Goal: Task Accomplishment & Management: Complete application form

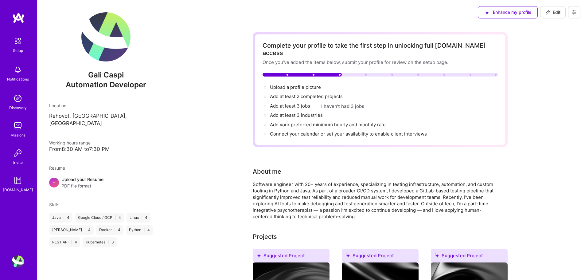
scroll to position [107, 0]
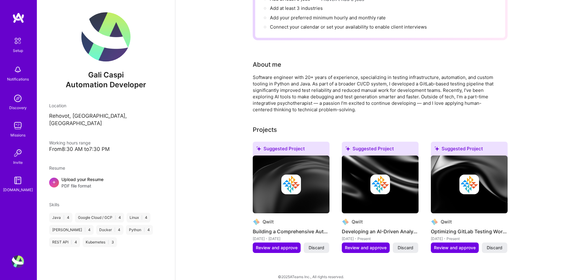
click at [556, 126] on div "Complete your profile to take the first step in unlocking full [DOMAIN_NAME] ac…" at bounding box center [380, 103] width 410 height 370
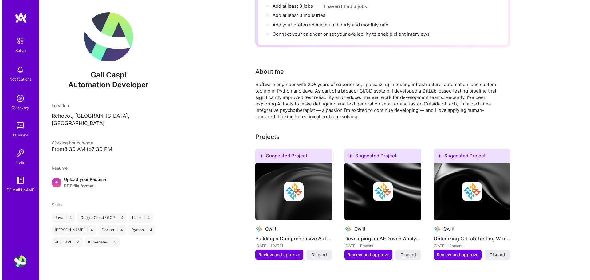
scroll to position [107, 0]
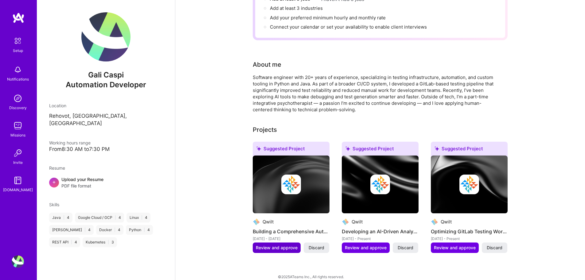
click at [278, 245] on span "Review and approve" at bounding box center [277, 248] width 42 height 6
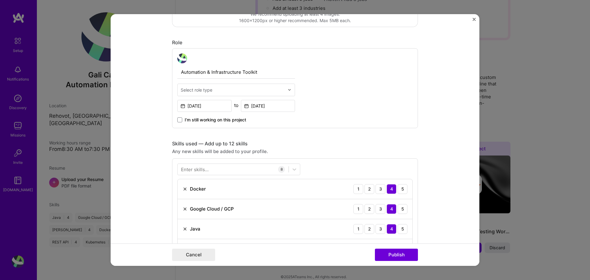
scroll to position [184, 0]
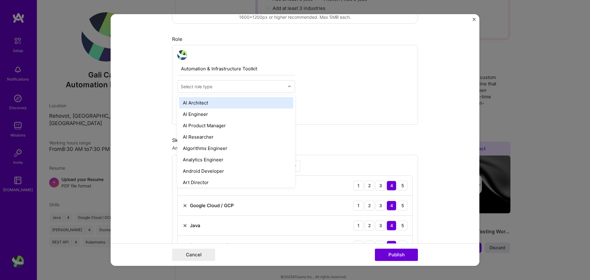
click at [288, 86] on img at bounding box center [290, 87] width 4 height 4
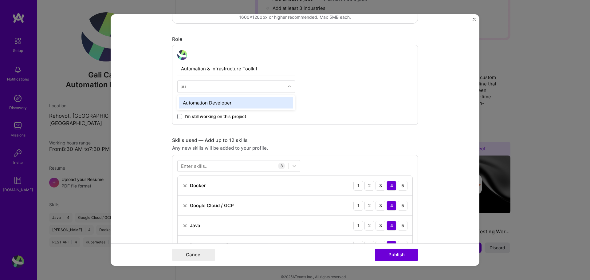
type input "aut"
click at [262, 104] on div "Automation Developer" at bounding box center [236, 102] width 114 height 11
click at [185, 115] on span "I’m still working on this project" at bounding box center [215, 116] width 61 height 6
click at [0, 0] on input "I’m still working on this project" at bounding box center [0, 0] width 0 height 0
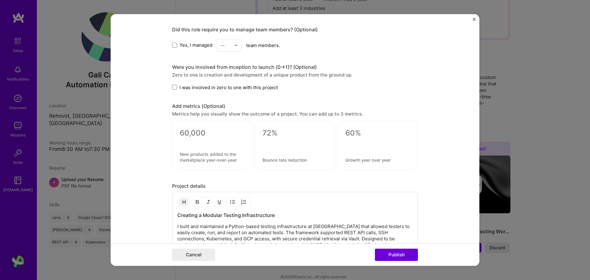
scroll to position [516, 0]
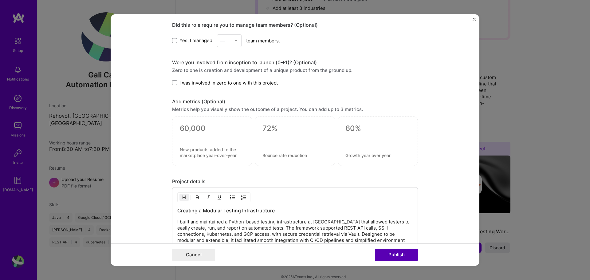
click at [398, 254] on button "Publish" at bounding box center [396, 255] width 43 height 12
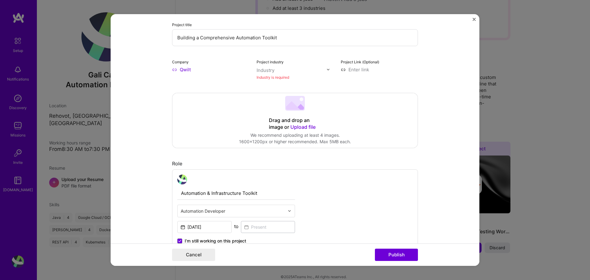
scroll to position [40, 0]
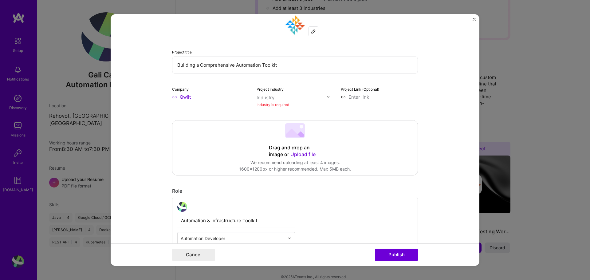
click at [272, 101] on div at bounding box center [292, 98] width 70 height 8
type input "saa"
click at [272, 113] on div "SaaS" at bounding box center [271, 109] width 26 height 11
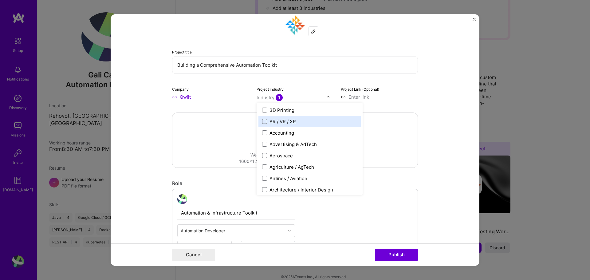
click at [441, 122] on form "Editing suggested project This project is suggested based on your LinkedIn, res…" at bounding box center [295, 140] width 369 height 252
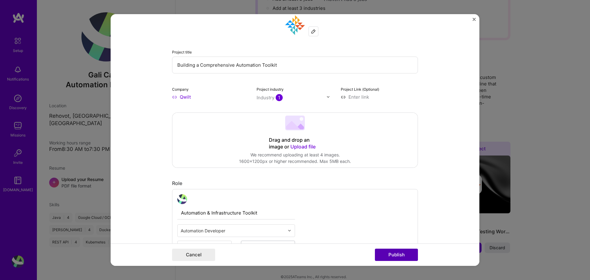
click at [408, 253] on button "Publish" at bounding box center [396, 255] width 43 height 12
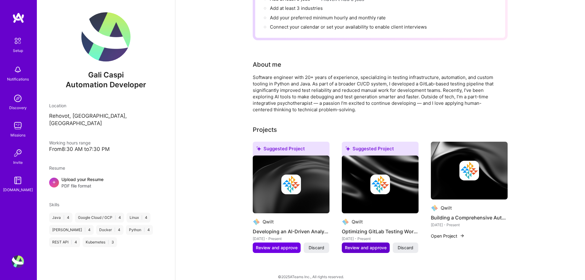
click at [369, 245] on span "Review and approve" at bounding box center [366, 248] width 42 height 6
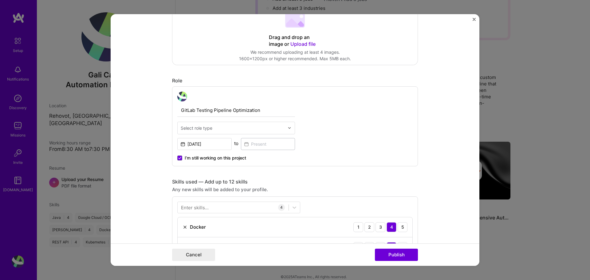
scroll to position [154, 0]
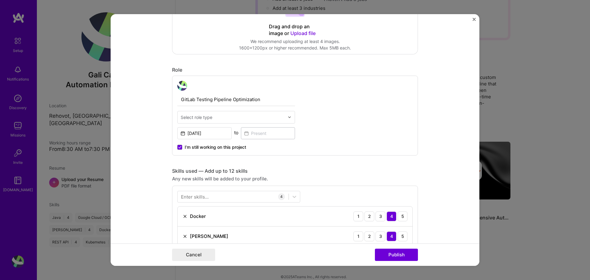
click at [199, 149] on span "I’m still working on this project" at bounding box center [215, 147] width 61 height 6
click at [0, 0] on input "I’m still working on this project" at bounding box center [0, 0] width 0 height 0
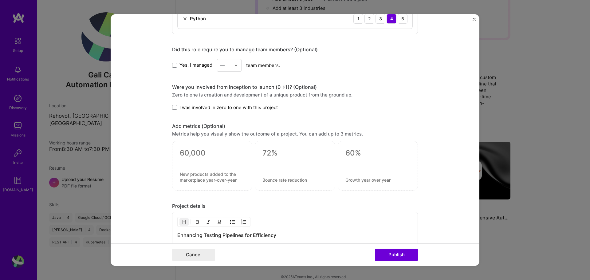
scroll to position [380, 0]
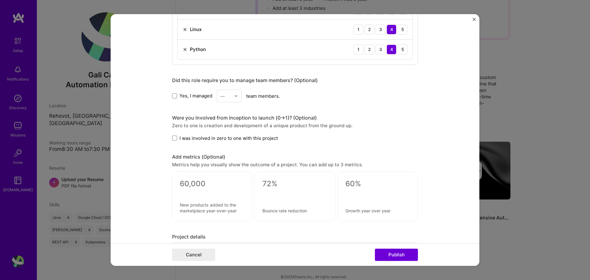
click at [220, 134] on div "Were you involved from inception to launch (0 -> 1)? (Optional) Zero to one is …" at bounding box center [295, 128] width 246 height 27
click at [220, 138] on span "I was involved in zero to one with this project" at bounding box center [228, 138] width 98 height 6
click at [0, 0] on input "I was involved in zero to one with this project" at bounding box center [0, 0] width 0 height 0
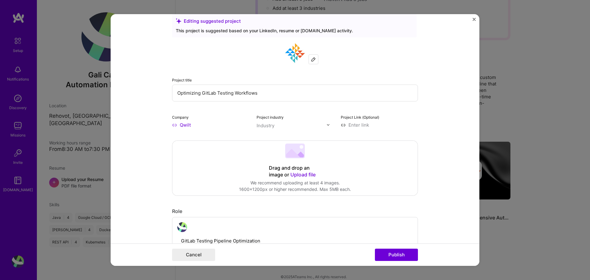
scroll to position [0, 0]
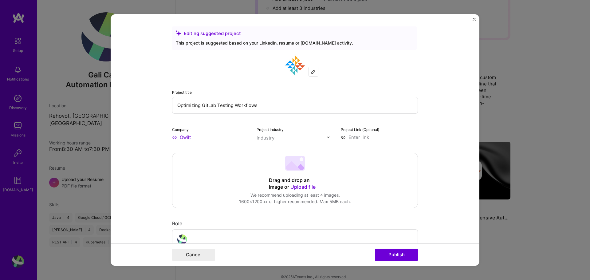
click at [270, 139] on div "Industry" at bounding box center [266, 138] width 18 height 6
type input "saa"
click at [274, 150] on div "SaaS" at bounding box center [275, 150] width 11 height 6
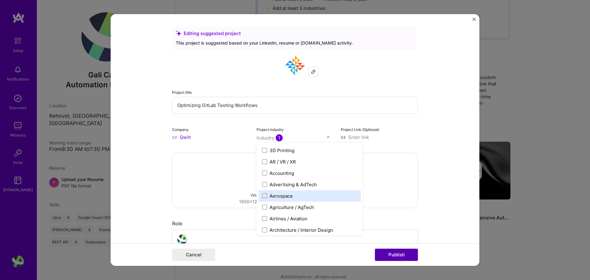
click at [400, 254] on button "Publish" at bounding box center [396, 255] width 43 height 12
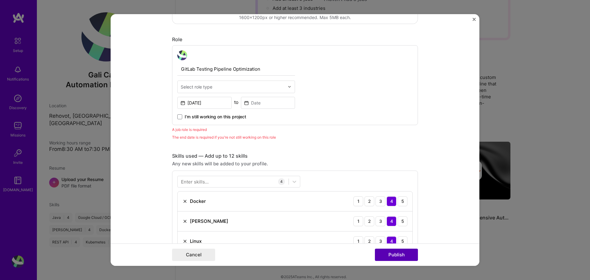
scroll to position [206, 0]
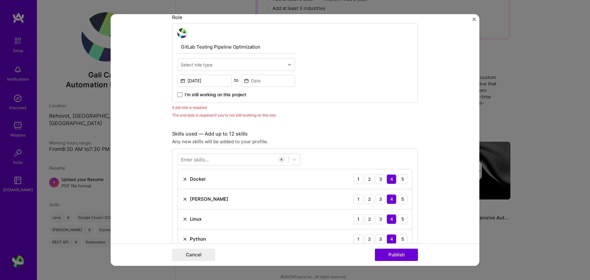
click at [244, 65] on input "text" at bounding box center [233, 64] width 104 height 6
type input "aut"
click at [245, 79] on div "Automation Developer" at bounding box center [236, 80] width 114 height 11
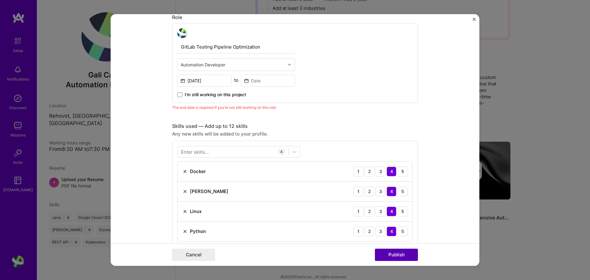
click at [395, 255] on button "Publish" at bounding box center [396, 255] width 43 height 12
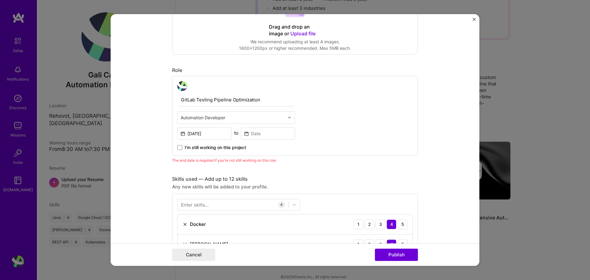
scroll to position [175, 0]
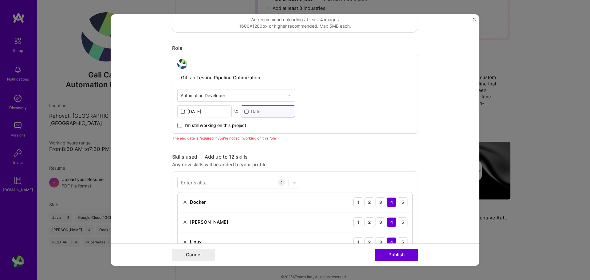
click at [263, 109] on input at bounding box center [268, 111] width 54 height 12
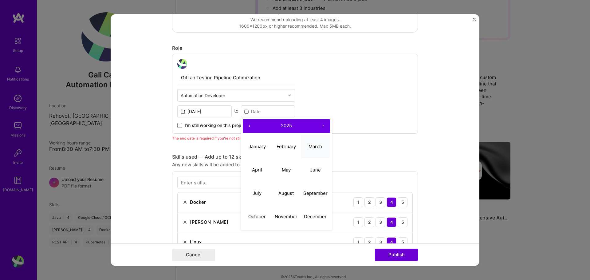
click at [314, 147] on abbr "March" at bounding box center [316, 147] width 14 height 6
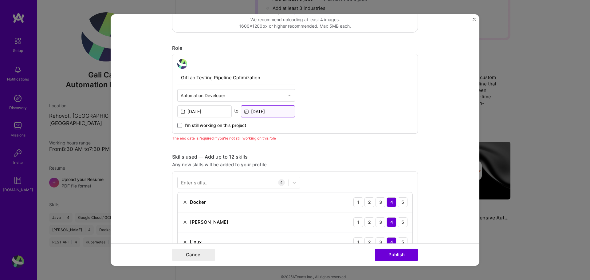
click at [266, 109] on input "Mar, 2025" at bounding box center [268, 111] width 54 height 12
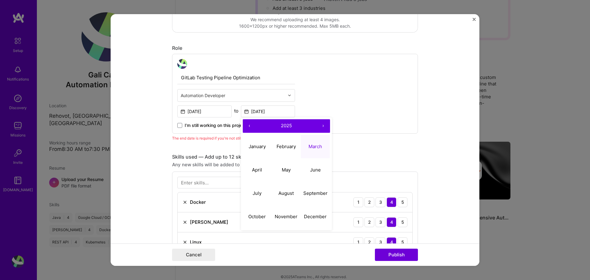
click at [247, 125] on button "‹" at bounding box center [250, 126] width 14 height 14
click at [314, 147] on abbr "March" at bounding box center [316, 147] width 14 height 6
type input "Mar, 2023"
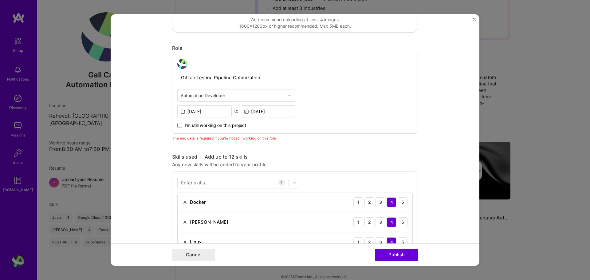
scroll to position [237, 0]
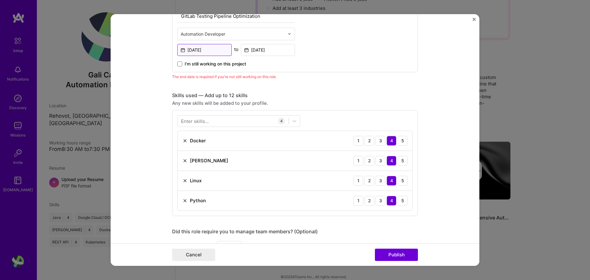
click at [206, 51] on input "Jan, 2022" at bounding box center [204, 50] width 54 height 12
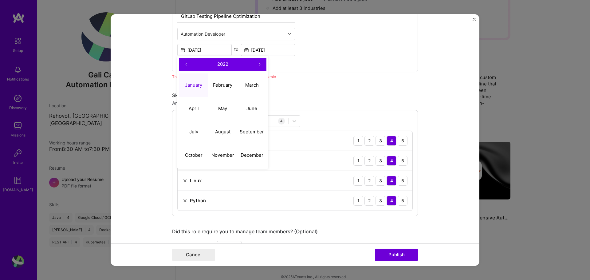
click at [259, 64] on button "›" at bounding box center [260, 65] width 14 height 14
click at [180, 88] on button "January" at bounding box center [193, 84] width 29 height 23
type input "Jan, 2023"
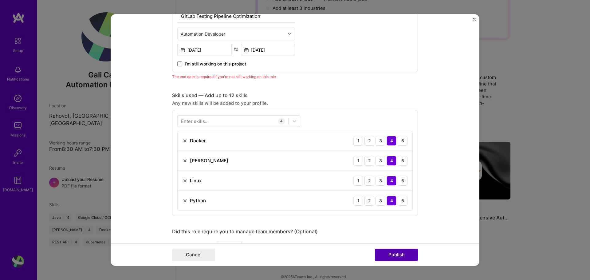
click at [400, 259] on button "Publish" at bounding box center [396, 255] width 43 height 12
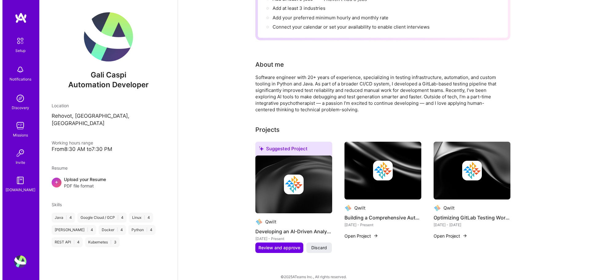
scroll to position [98, 0]
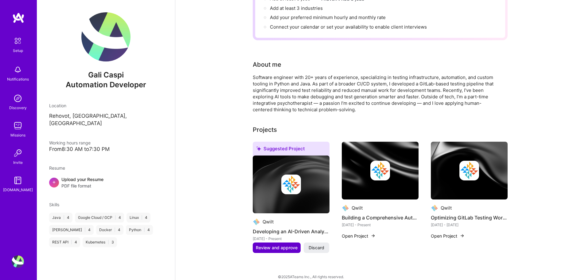
click at [284, 245] on span "Review and approve" at bounding box center [277, 248] width 42 height 6
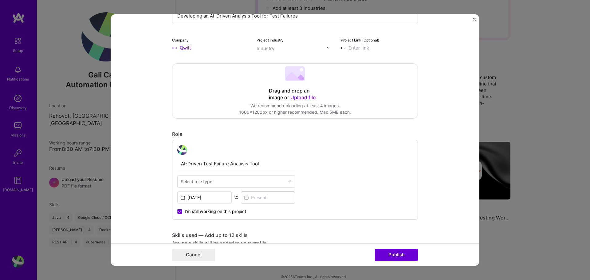
scroll to position [0, 0]
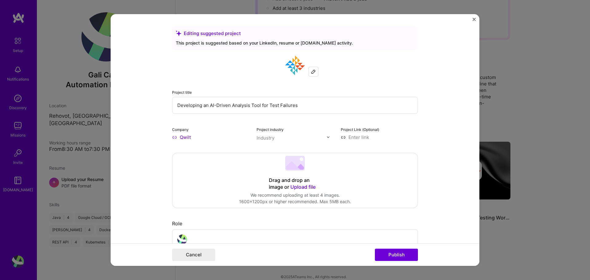
click at [266, 136] on div "Industry" at bounding box center [266, 138] width 18 height 6
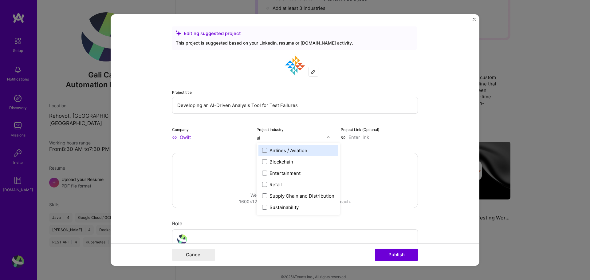
type input "a"
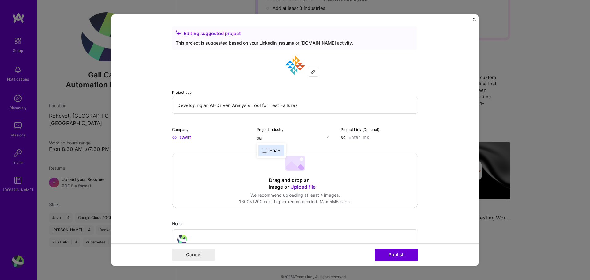
type input "saa"
click at [274, 152] on div "SaaS" at bounding box center [275, 150] width 11 height 6
click at [451, 212] on form "Editing suggested project This project is suggested based on your LinkedIn, res…" at bounding box center [295, 140] width 369 height 252
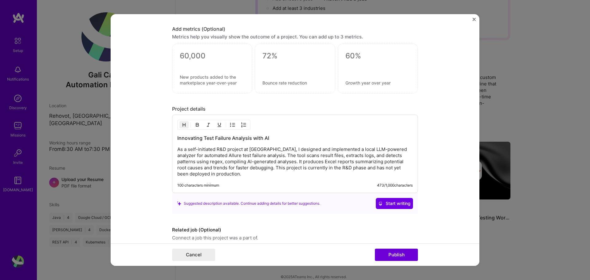
scroll to position [492, 0]
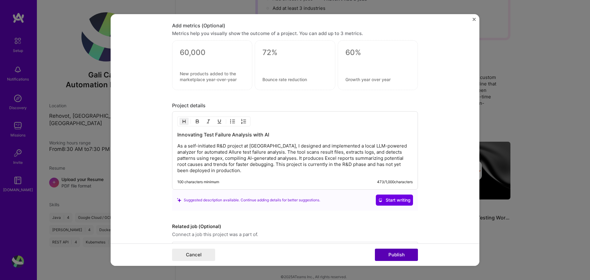
click at [402, 251] on button "Publish" at bounding box center [396, 255] width 43 height 12
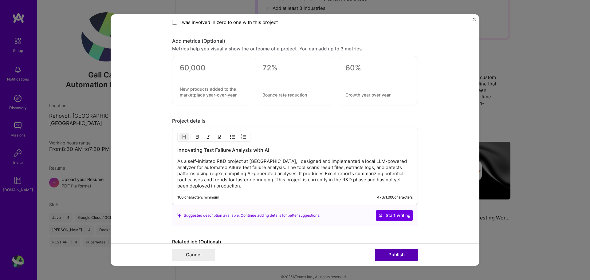
click at [402, 251] on button "Publish" at bounding box center [396, 255] width 43 height 12
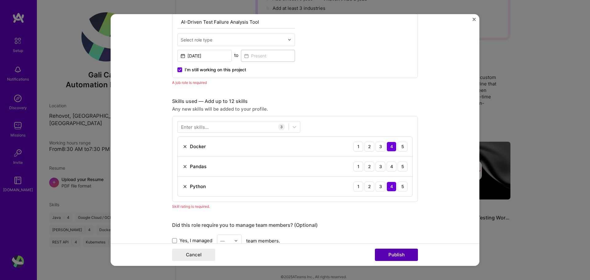
scroll to position [206, 0]
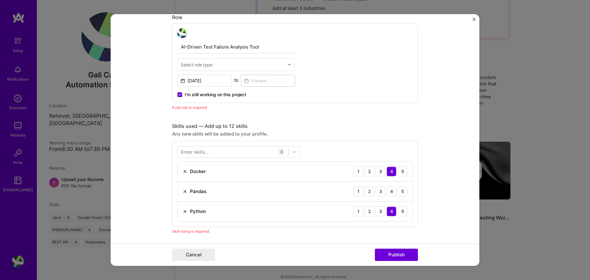
click at [250, 67] on input "text" at bounding box center [233, 64] width 104 height 6
type input "aut"
click at [243, 83] on div "Automation Developer" at bounding box center [236, 80] width 114 height 11
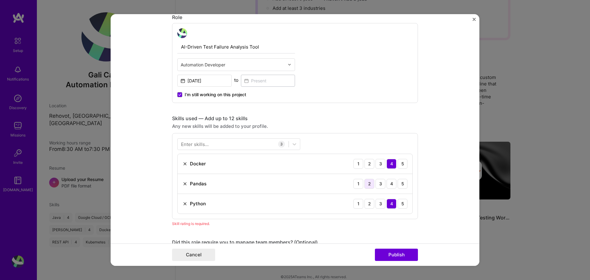
click at [367, 185] on div "2" at bounding box center [369, 184] width 10 height 10
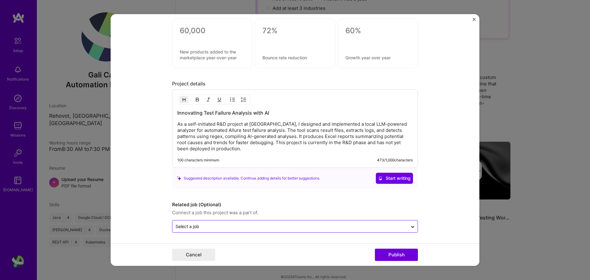
scroll to position [514, 0]
click at [396, 255] on button "Publish" at bounding box center [396, 255] width 43 height 12
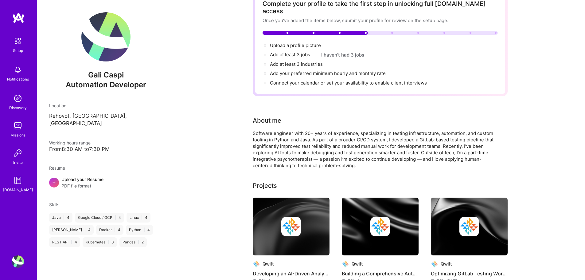
scroll to position [0, 0]
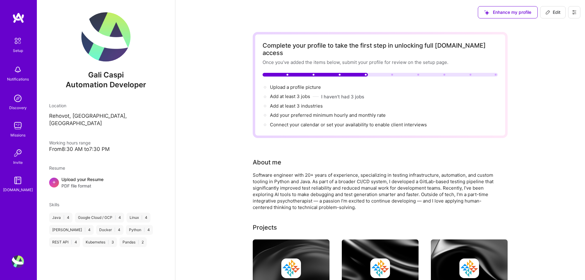
click at [537, 89] on div "Complete your profile to take the first step in unlocking full A.Team access On…" at bounding box center [380, 198] width 410 height 347
click at [300, 103] on span "Add at least 3 industries →" at bounding box center [299, 106] width 58 height 6
select select "US"
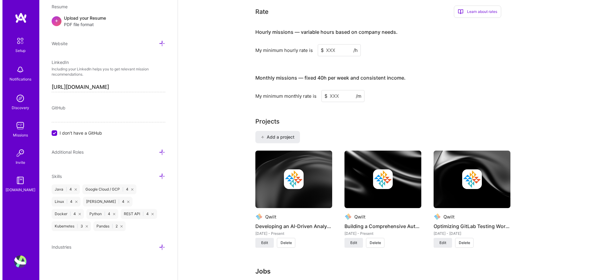
scroll to position [419, 0]
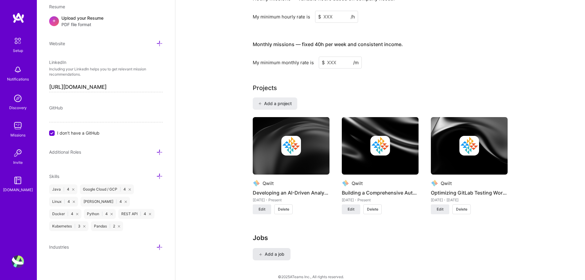
click at [268, 251] on span "Add a job" at bounding box center [272, 254] width 26 height 6
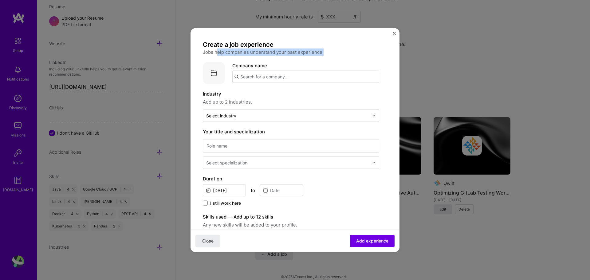
drag, startPoint x: 217, startPoint y: 52, endPoint x: 333, endPoint y: 50, distance: 115.9
click at [333, 50] on p "Jobs help companies understand your past experience." at bounding box center [291, 51] width 176 height 7
click at [344, 53] on p "Jobs help companies understand your past experience." at bounding box center [291, 51] width 176 height 7
click at [239, 113] on input "text" at bounding box center [287, 115] width 163 height 6
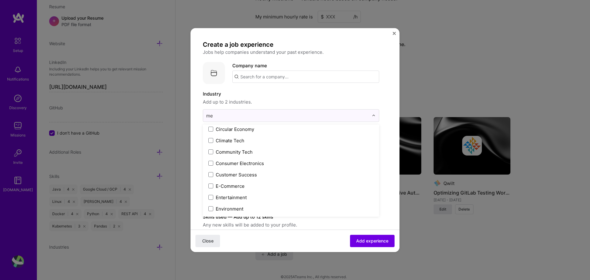
scroll to position [0, 0]
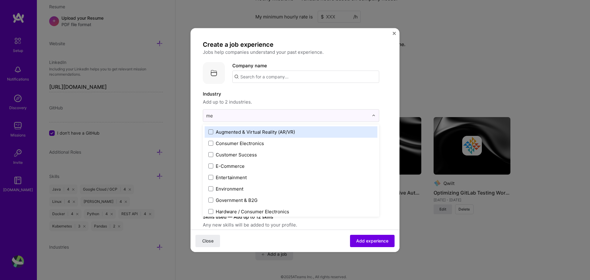
type input "med"
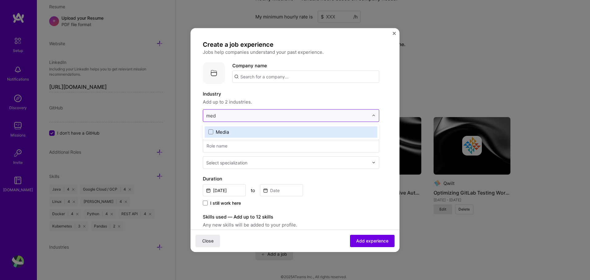
click at [337, 116] on input "med" at bounding box center [287, 115] width 163 height 6
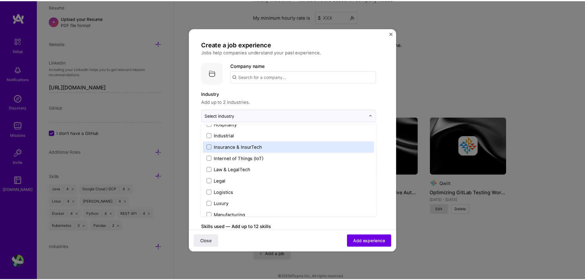
scroll to position [784, 0]
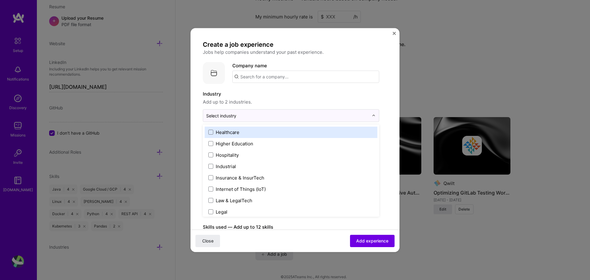
click at [393, 33] on img "Close" at bounding box center [394, 33] width 3 height 3
click at [393, 35] on div "Monthly missions — fixed 40h per week and consistent income." at bounding box center [330, 44] width 150 height 19
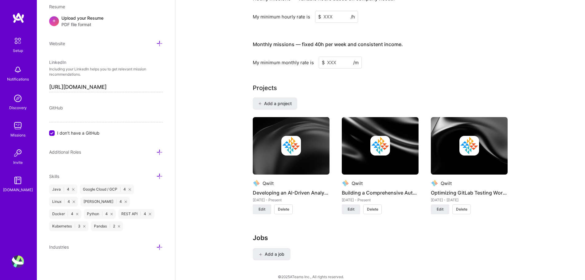
click at [156, 152] on icon at bounding box center [159, 152] width 6 height 6
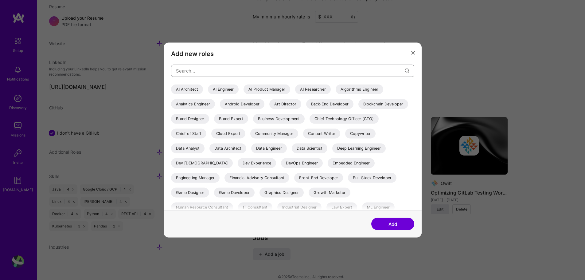
click at [258, 71] on input "modal" at bounding box center [290, 71] width 229 height 16
click at [257, 66] on input "modal" at bounding box center [290, 71] width 229 height 16
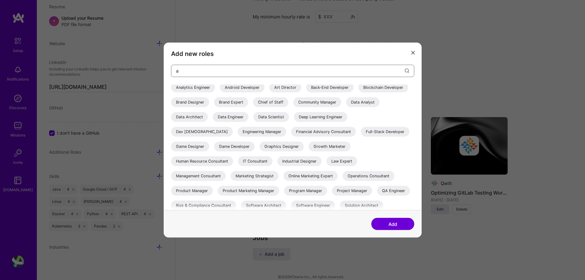
scroll to position [31, 0]
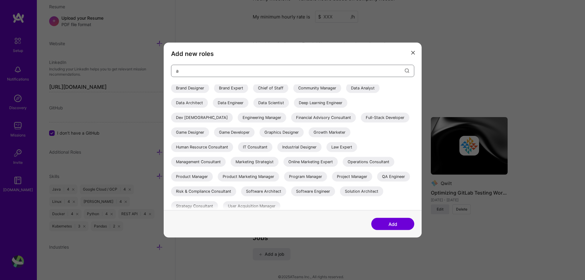
type input "a"
click at [291, 190] on div "Software Engineer" at bounding box center [313, 191] width 44 height 10
click at [386, 225] on button "Add" at bounding box center [393, 224] width 43 height 12
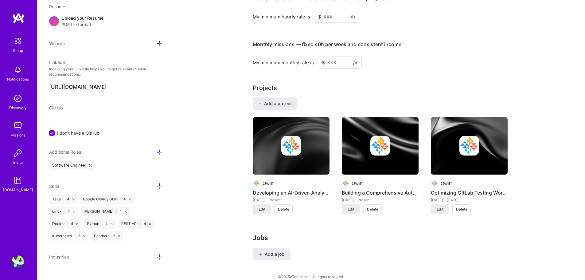
click at [156, 152] on icon at bounding box center [159, 152] width 6 height 6
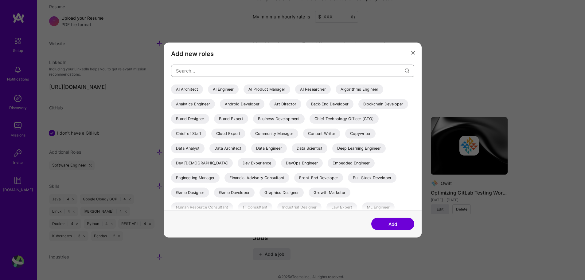
click at [377, 68] on input "modal" at bounding box center [290, 71] width 229 height 16
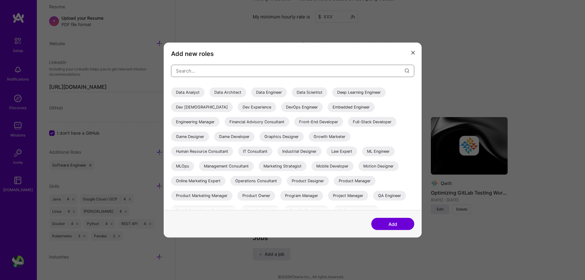
scroll to position [61, 0]
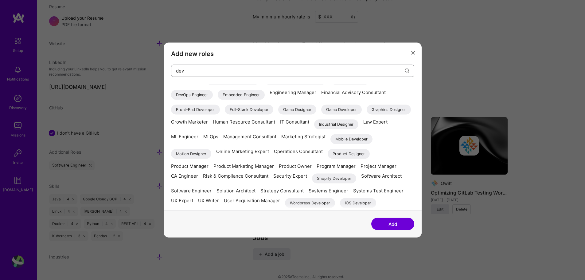
type input "deve"
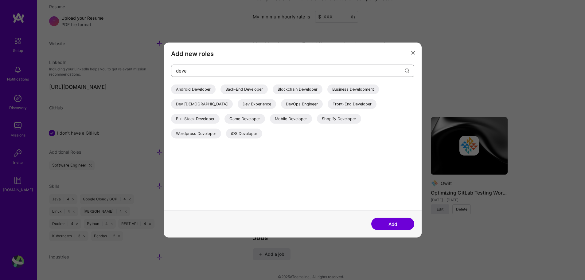
click at [329, 69] on input "deve" at bounding box center [290, 71] width 229 height 16
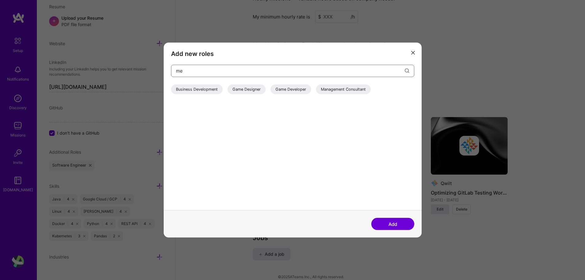
type input "m"
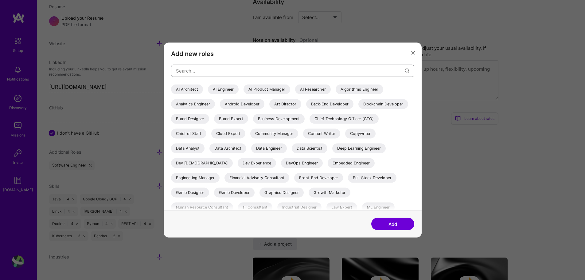
scroll to position [265, 0]
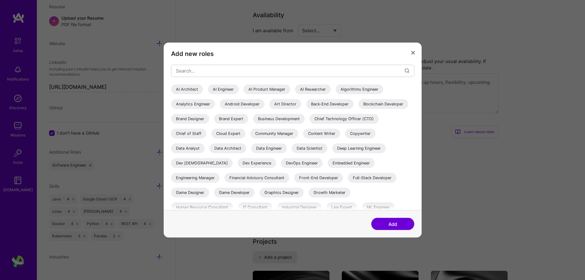
click at [291, 163] on div "DevOps Engineer" at bounding box center [302, 163] width 42 height 10
click at [413, 54] on icon "modal" at bounding box center [413, 53] width 4 height 4
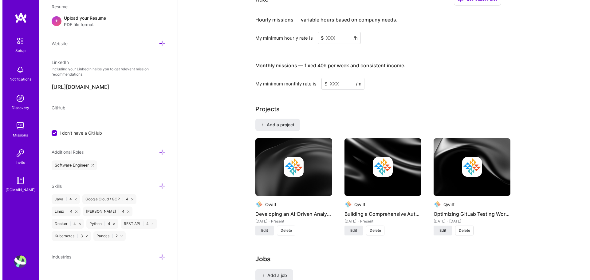
scroll to position [400, 0]
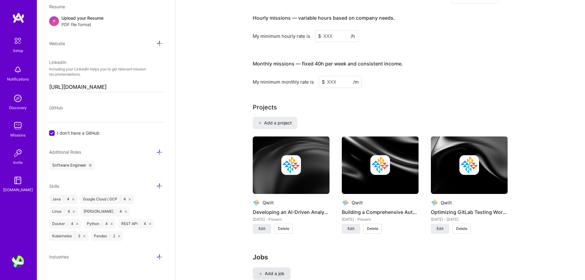
click at [270, 270] on span "Add a job" at bounding box center [272, 273] width 26 height 6
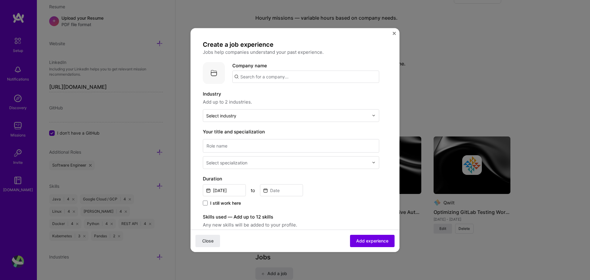
click at [291, 78] on input "text" at bounding box center [305, 76] width 147 height 12
click at [258, 96] on span "qwilt.com" at bounding box center [266, 97] width 30 height 5
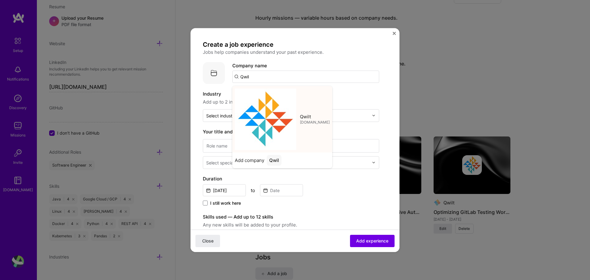
type input "Qwilt"
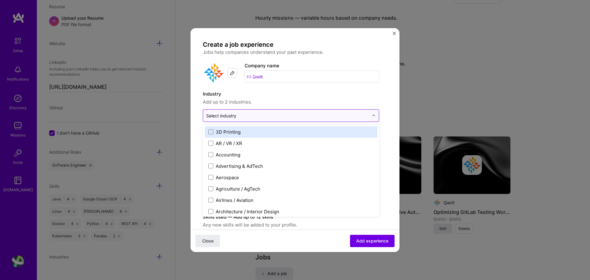
click at [258, 116] on input "text" at bounding box center [287, 115] width 163 height 6
type input "sa"
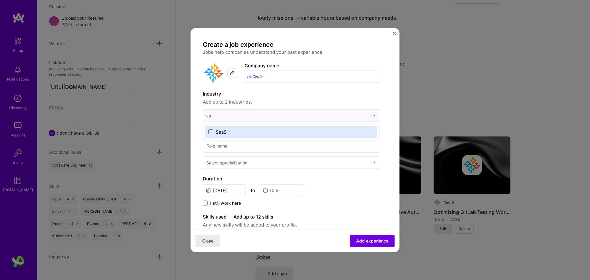
click at [259, 132] on label "SaaS" at bounding box center [290, 131] width 165 height 6
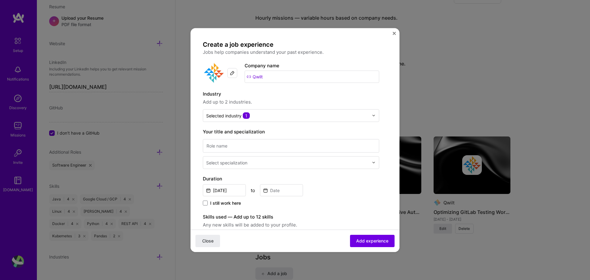
click at [359, 97] on label "Industry" at bounding box center [291, 93] width 176 height 7
click at [236, 145] on input at bounding box center [291, 146] width 176 height 14
click at [228, 145] on input "so" at bounding box center [291, 146] width 176 height 14
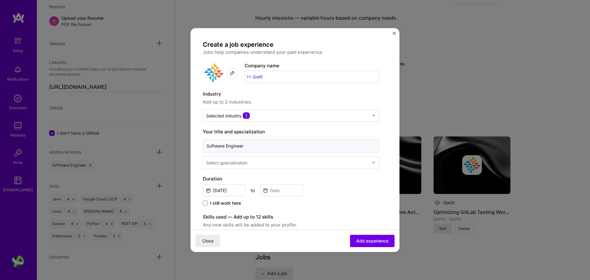
type input "Software Engineer"
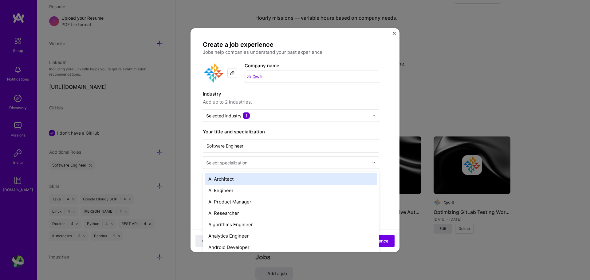
click at [274, 163] on input "text" at bounding box center [288, 162] width 164 height 6
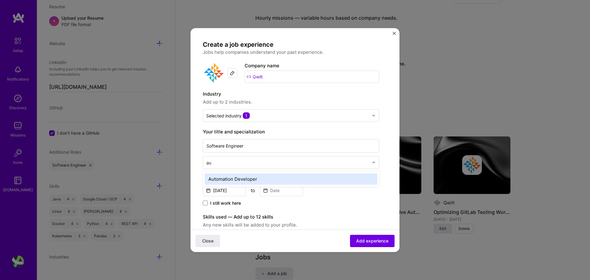
type input "aut"
click at [279, 179] on div "Automation Developer" at bounding box center [291, 178] width 173 height 11
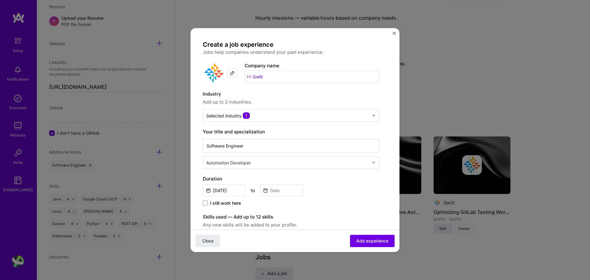
click at [237, 203] on span "I still work here" at bounding box center [225, 203] width 31 height 6
click at [0, 0] on input "I still work here" at bounding box center [0, 0] width 0 height 0
click at [234, 194] on input "Aug, 2025" at bounding box center [224, 190] width 43 height 12
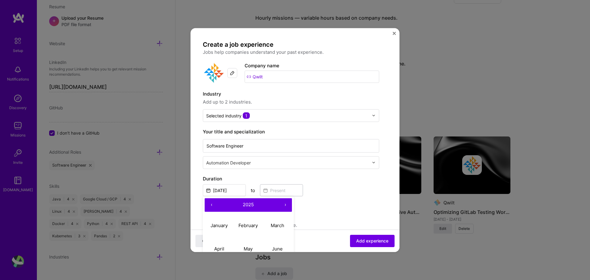
click at [213, 205] on button "‹" at bounding box center [212, 205] width 14 height 14
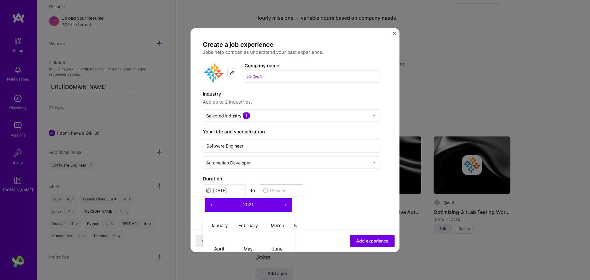
click at [213, 205] on button "‹" at bounding box center [212, 205] width 14 height 14
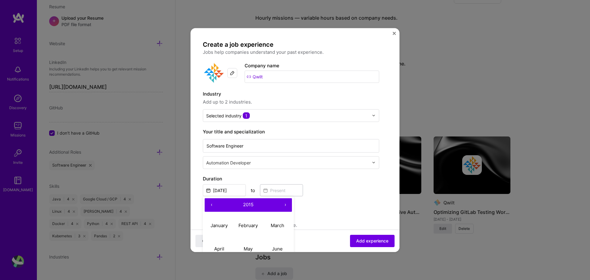
click at [213, 205] on button "‹" at bounding box center [212, 205] width 14 height 14
click at [285, 206] on button "›" at bounding box center [285, 205] width 14 height 14
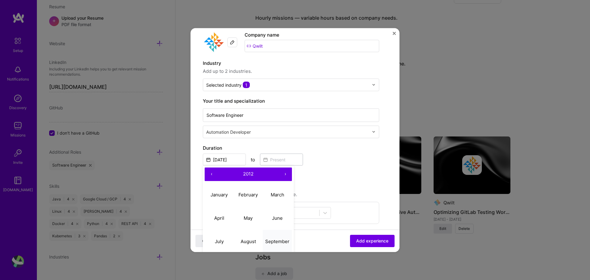
scroll to position [61, 0]
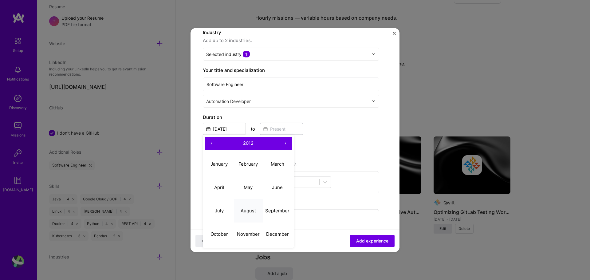
click at [248, 213] on abbr "August" at bounding box center [248, 211] width 15 height 6
type input "Aug, 2012"
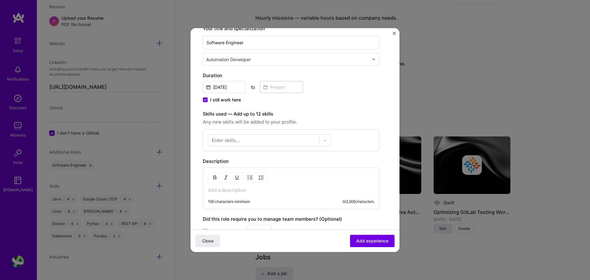
scroll to position [123, 0]
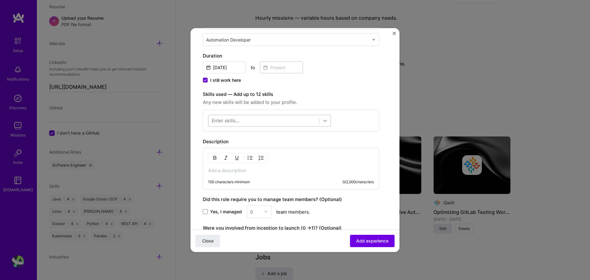
click at [322, 119] on div at bounding box center [325, 120] width 11 height 11
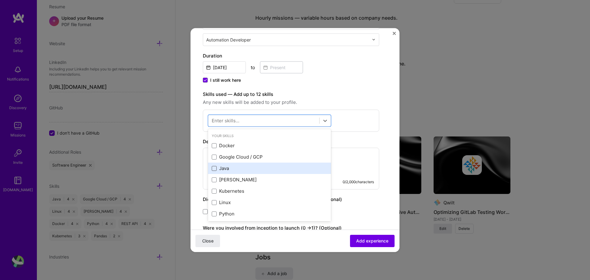
click at [215, 169] on span at bounding box center [214, 168] width 5 height 5
click at [0, 0] on input "checkbox" at bounding box center [0, 0] width 0 height 0
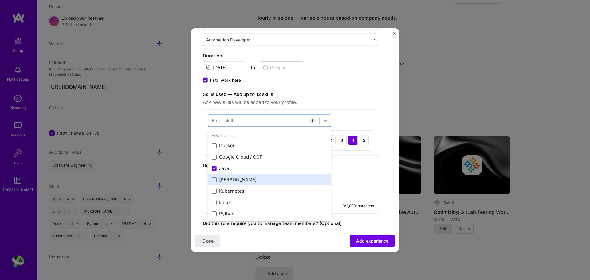
click at [217, 179] on div "Jenkins" at bounding box center [270, 179] width 116 height 6
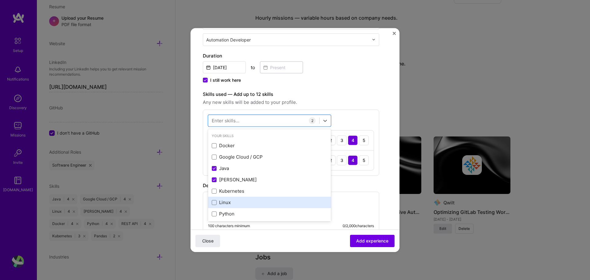
click at [214, 205] on div "Linux" at bounding box center [270, 202] width 116 height 6
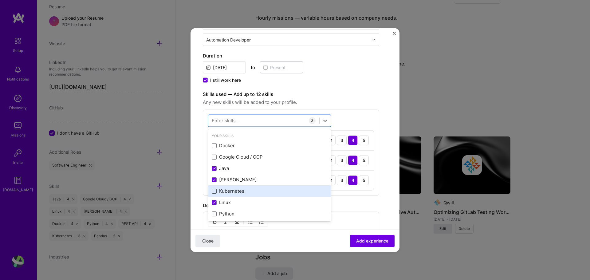
click at [214, 193] on span at bounding box center [214, 190] width 5 height 5
click at [0, 0] on input "checkbox" at bounding box center [0, 0] width 0 height 0
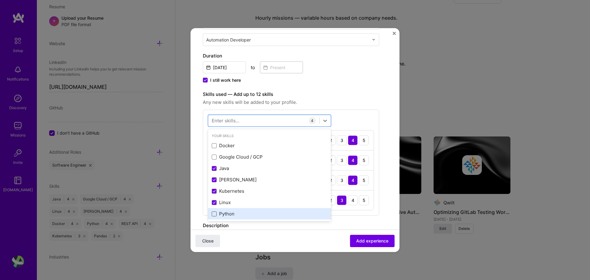
click at [214, 212] on span at bounding box center [214, 213] width 5 height 5
click at [0, 0] on input "checkbox" at bounding box center [0, 0] width 0 height 0
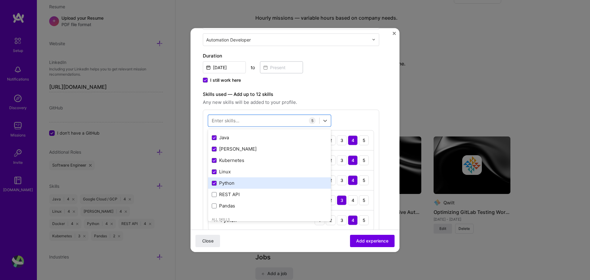
scroll to position [0, 0]
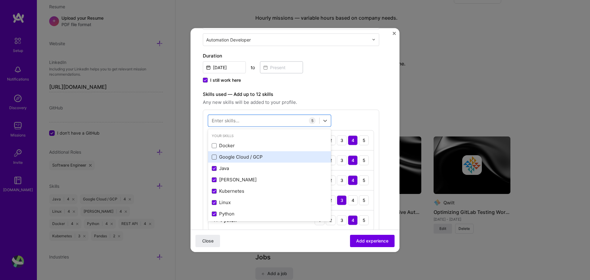
click at [215, 157] on span at bounding box center [214, 156] width 5 height 5
click at [0, 0] on input "checkbox" at bounding box center [0, 0] width 0 height 0
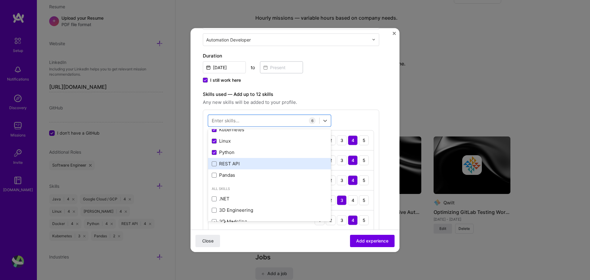
click at [238, 166] on div "REST API" at bounding box center [270, 163] width 116 height 6
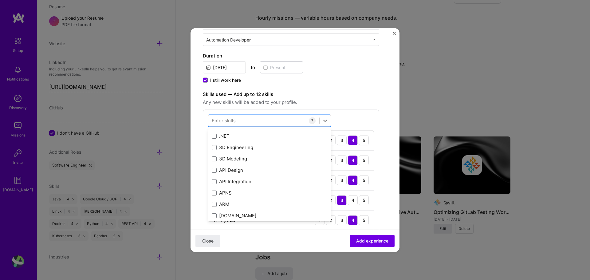
scroll to position [123, 0]
click at [212, 172] on span at bounding box center [214, 171] width 5 height 5
click at [0, 0] on input "checkbox" at bounding box center [0, 0] width 0 height 0
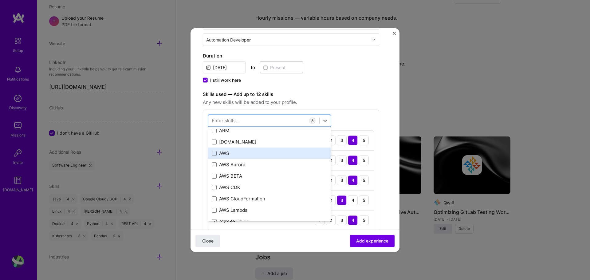
scroll to position [184, 0]
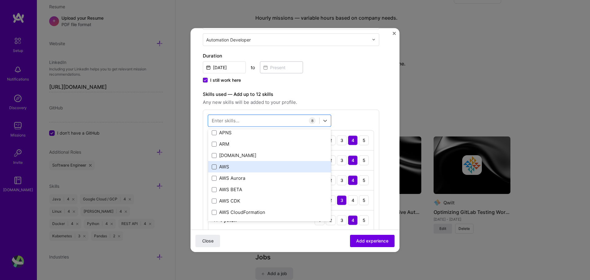
click at [213, 166] on span at bounding box center [214, 166] width 5 height 5
click at [0, 0] on input "checkbox" at bounding box center [0, 0] width 0 height 0
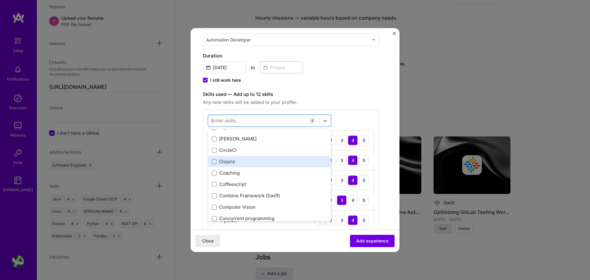
scroll to position [98, 0]
click at [268, 162] on div "Automated Testing" at bounding box center [270, 161] width 116 height 6
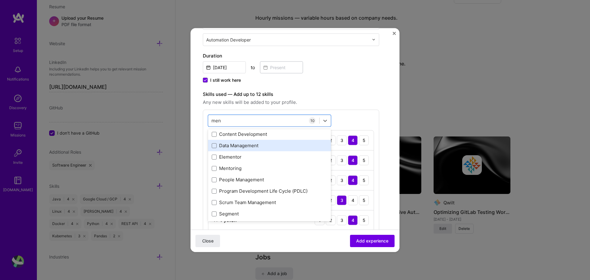
scroll to position [0, 0]
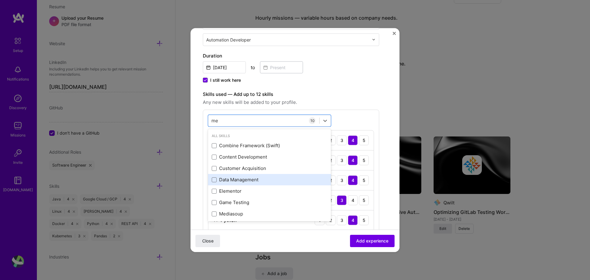
type input "m"
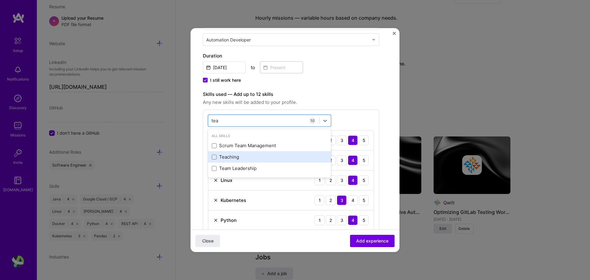
click at [241, 158] on div "Teaching" at bounding box center [270, 157] width 116 height 6
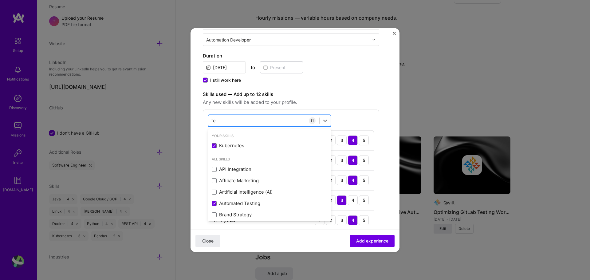
type input "t"
click at [267, 121] on div at bounding box center [263, 121] width 111 height 10
type input "d"
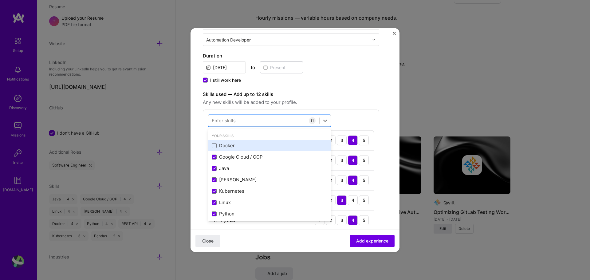
click at [236, 147] on div "Docker" at bounding box center [270, 145] width 116 height 6
click at [222, 146] on div "Docker" at bounding box center [270, 145] width 116 height 6
click at [230, 146] on div "Docker" at bounding box center [270, 145] width 116 height 6
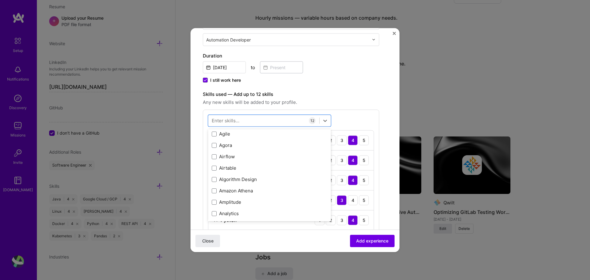
scroll to position [369, 0]
click at [364, 108] on div "Skills used — Add up to 12 skills Any new skills will be added to your profile.…" at bounding box center [291, 232] width 176 height 285
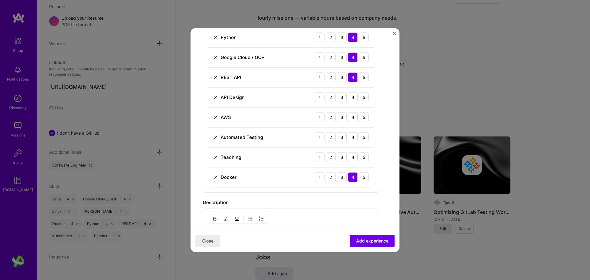
scroll to position [307, 0]
click at [353, 157] on div "4" at bounding box center [353, 156] width 10 height 10
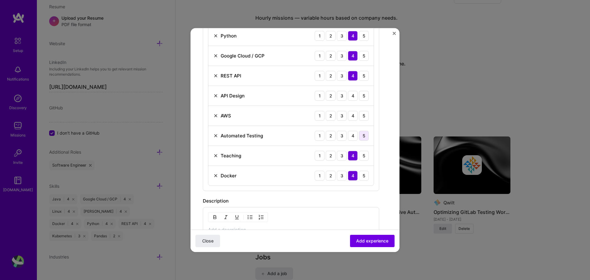
click at [361, 136] on div "5" at bounding box center [364, 136] width 10 height 10
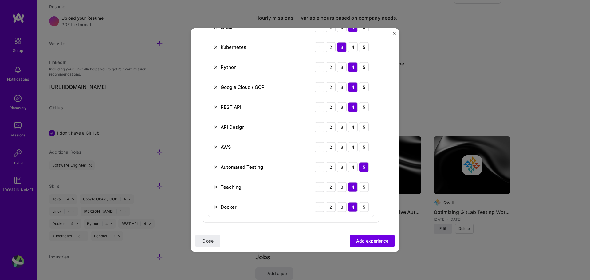
scroll to position [277, 0]
click at [344, 147] on div "3" at bounding box center [342, 146] width 10 height 10
click at [355, 127] on div "4" at bounding box center [353, 126] width 10 height 10
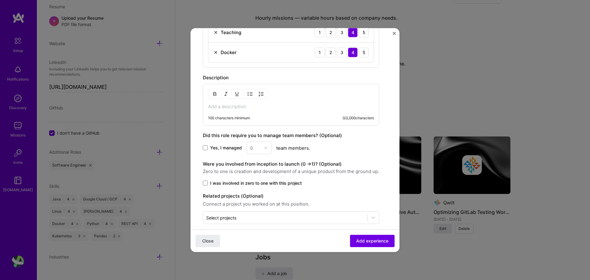
scroll to position [437, 0]
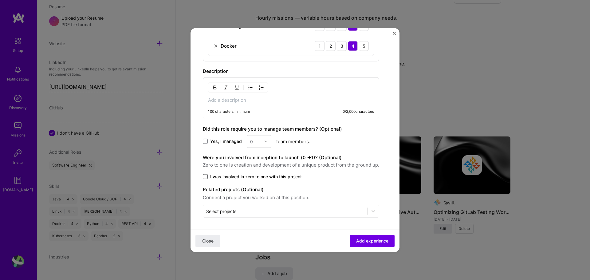
click at [205, 176] on span at bounding box center [205, 176] width 5 height 5
click at [0, 0] on input "I was involved in zero to one with this project" at bounding box center [0, 0] width 0 height 0
click at [370, 241] on span "Add experience" at bounding box center [372, 241] width 32 height 6
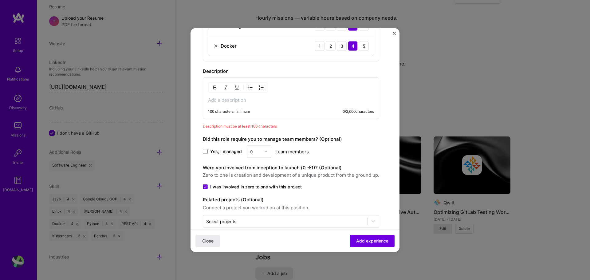
click at [394, 236] on div "Close Add experience" at bounding box center [295, 241] width 209 height 22
click at [270, 100] on p at bounding box center [291, 100] width 166 height 6
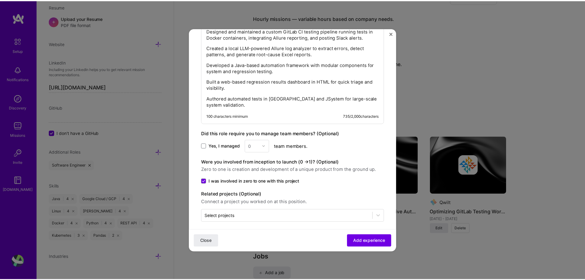
scroll to position [534, 0]
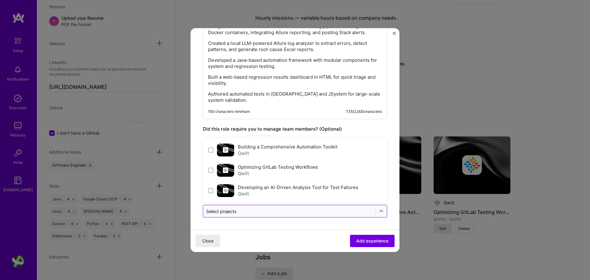
click at [293, 209] on input "text" at bounding box center [289, 211] width 166 height 6
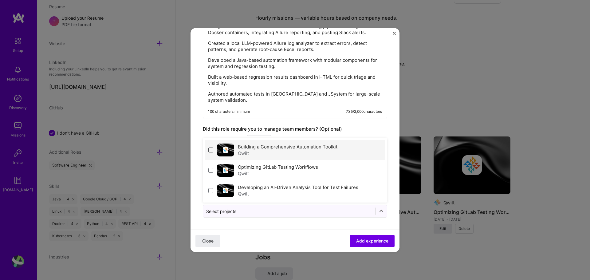
click at [212, 148] on span at bounding box center [210, 149] width 5 height 5
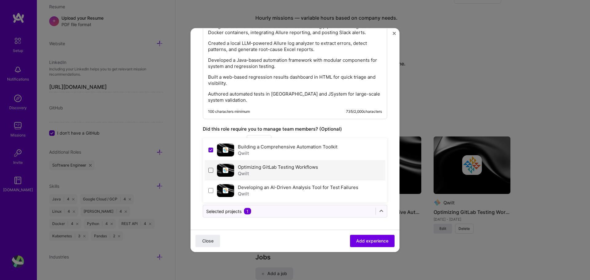
click at [210, 170] on span at bounding box center [210, 169] width 5 height 5
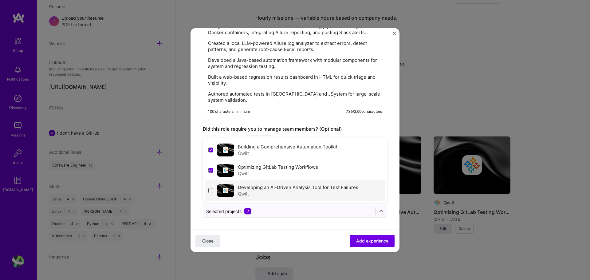
click at [210, 191] on span at bounding box center [210, 190] width 5 height 5
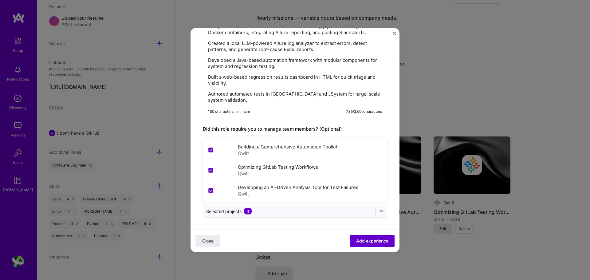
click at [373, 242] on span "Add experience" at bounding box center [372, 241] width 32 height 6
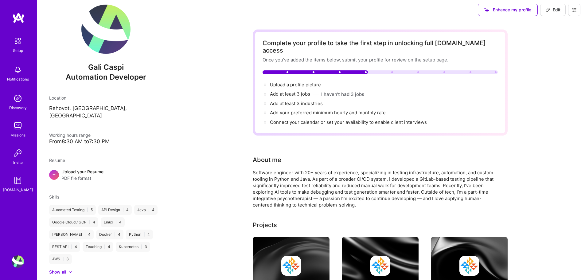
scroll to position [0, 0]
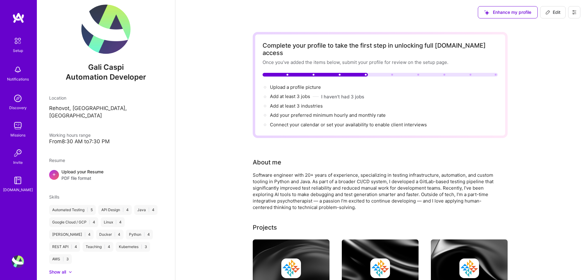
click at [376, 73] on div at bounding box center [380, 75] width 235 height 4
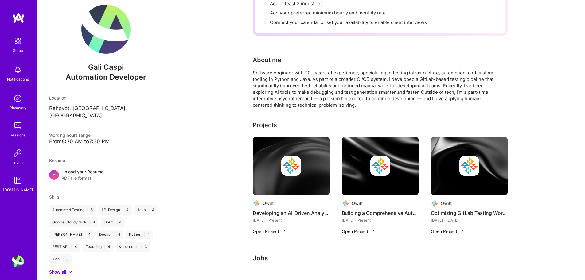
scroll to position [194, 0]
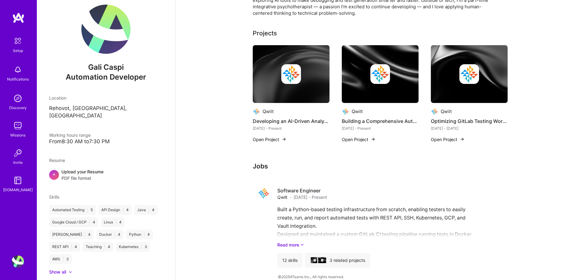
click at [548, 235] on div "Complete your profile to take the first step in unlocking full A.Team access On…" at bounding box center [380, 58] width 410 height 457
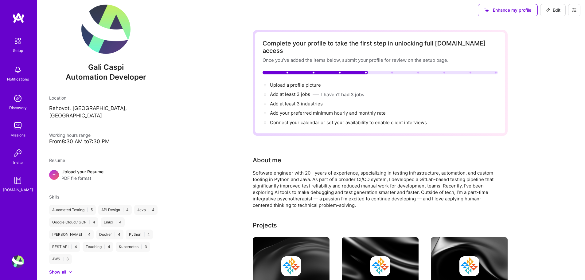
scroll to position [0, 0]
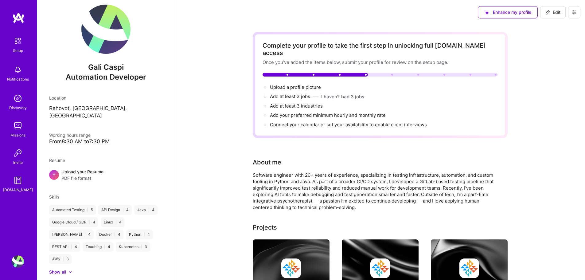
click at [549, 13] on icon at bounding box center [548, 12] width 5 height 5
select select "US"
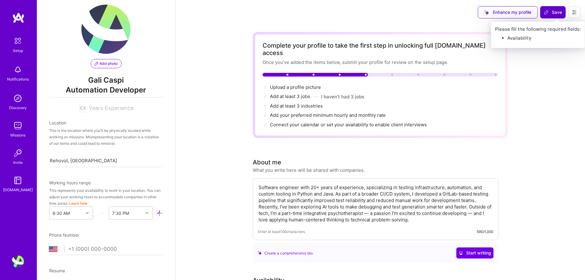
scroll to position [272, 0]
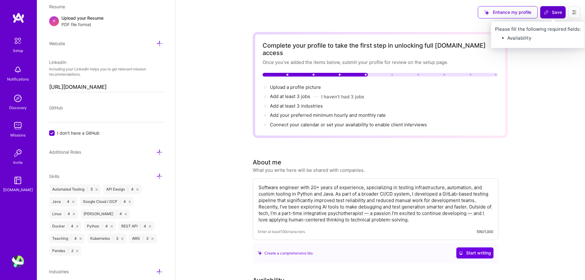
click at [552, 14] on span "Save" at bounding box center [553, 12] width 18 height 6
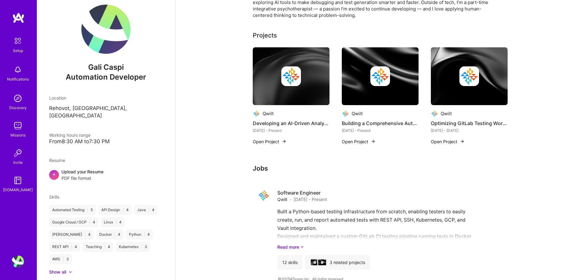
scroll to position [194, 0]
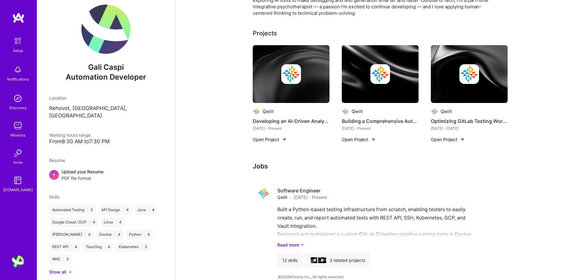
click at [54, 269] on div "Show all" at bounding box center [57, 272] width 17 height 6
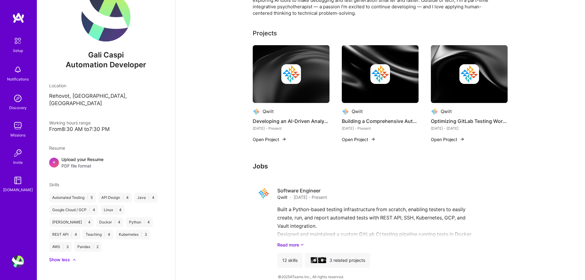
click at [541, 180] on div "Complete your profile to take the first step in unlocking full A.Team access On…" at bounding box center [380, 58] width 410 height 457
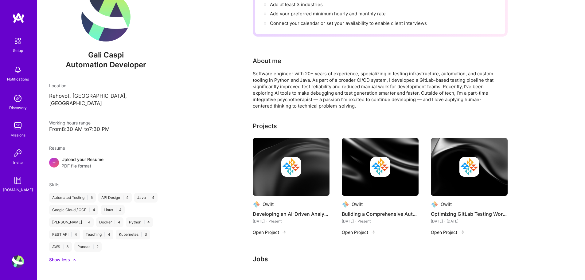
scroll to position [0, 0]
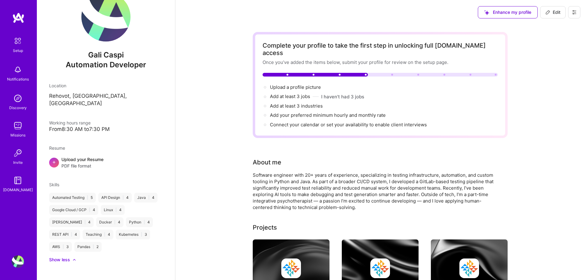
click at [553, 12] on span "Edit" at bounding box center [553, 12] width 15 height 6
select select "US"
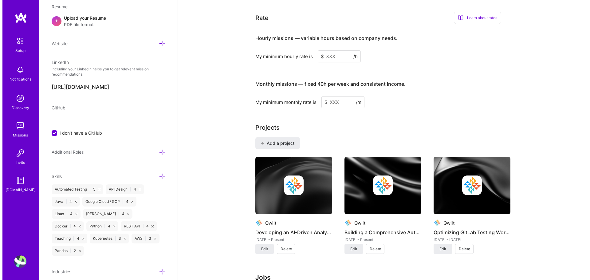
scroll to position [509, 0]
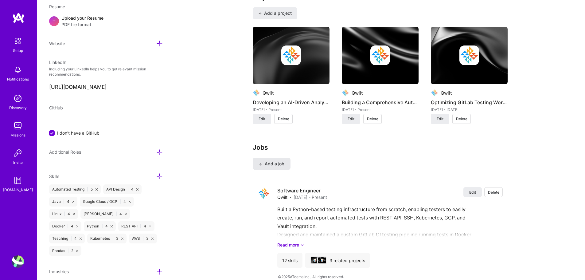
click at [283, 161] on span "Add a job" at bounding box center [272, 164] width 26 height 6
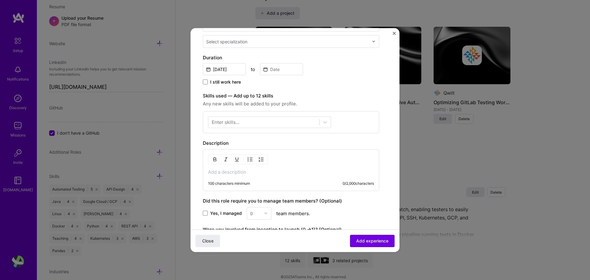
scroll to position [123, 0]
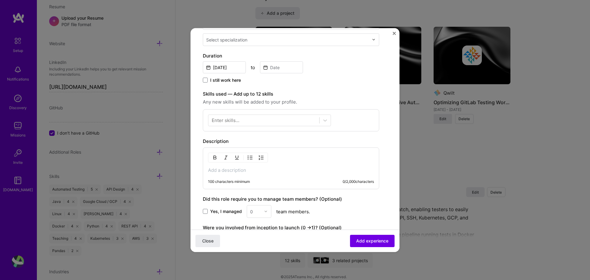
click at [260, 169] on p at bounding box center [291, 170] width 166 height 6
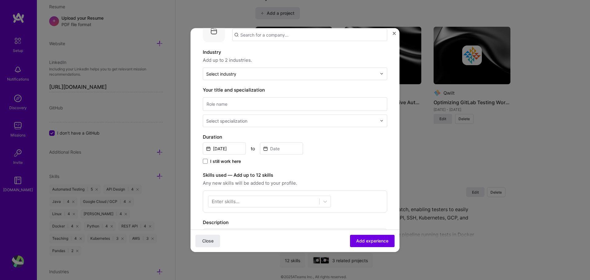
scroll to position [31, 0]
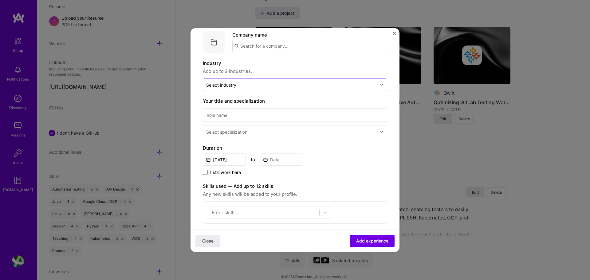
click at [265, 87] on input "text" at bounding box center [291, 84] width 171 height 6
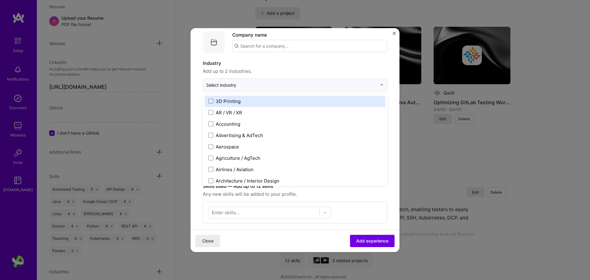
click at [284, 46] on input "text" at bounding box center [309, 46] width 155 height 12
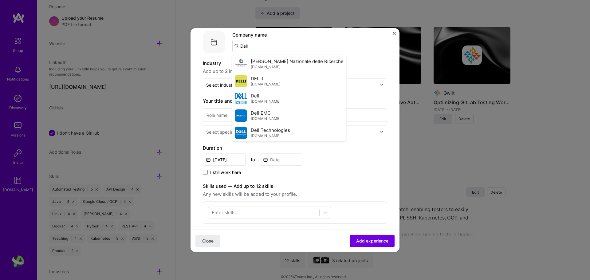
click at [271, 98] on div "Dell delltechnologies.com" at bounding box center [266, 98] width 30 height 11
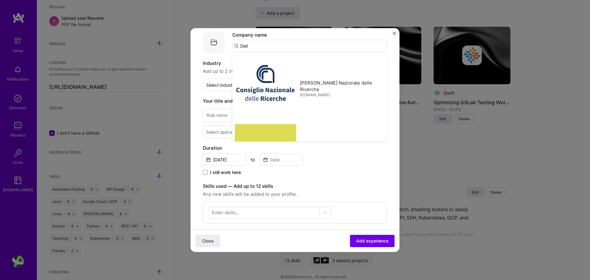
type input "Dell"
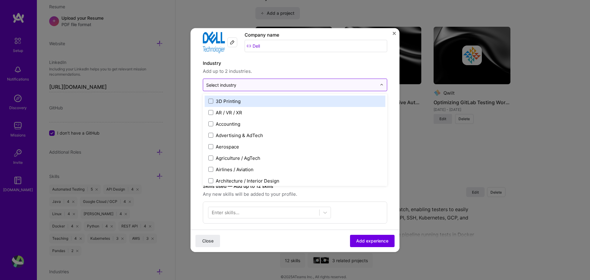
click at [327, 86] on input "text" at bounding box center [291, 84] width 171 height 6
click at [330, 85] on input "text" at bounding box center [291, 84] width 171 height 6
click at [329, 67] on div "Industry Add up to 2 industries." at bounding box center [295, 66] width 184 height 15
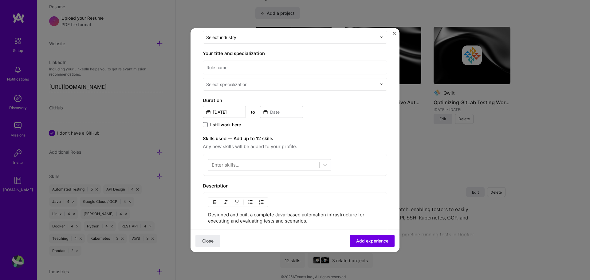
scroll to position [123, 0]
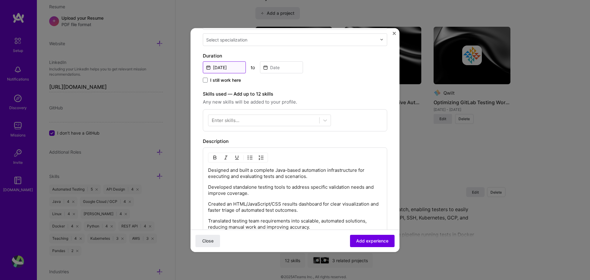
click at [233, 69] on input "Aug, 2025" at bounding box center [224, 67] width 43 height 12
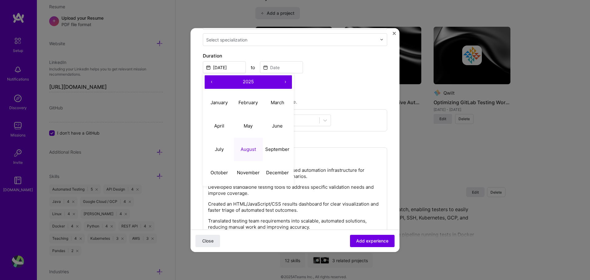
click at [212, 81] on button "‹" at bounding box center [212, 82] width 14 height 14
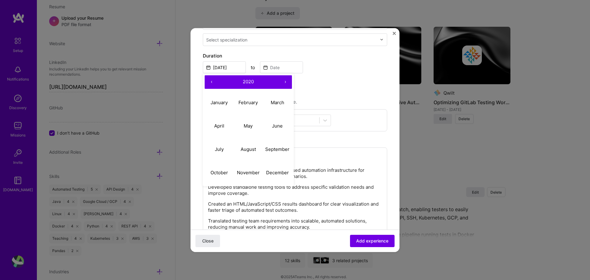
click at [212, 81] on button "‹" at bounding box center [212, 82] width 14 height 14
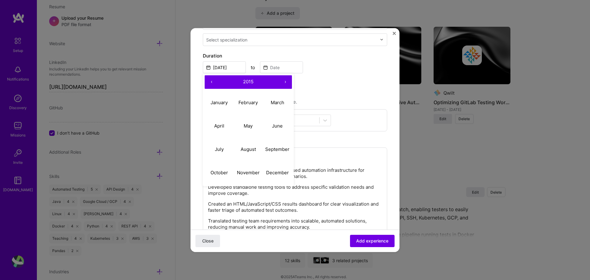
click at [212, 81] on button "‹" at bounding box center [212, 82] width 14 height 14
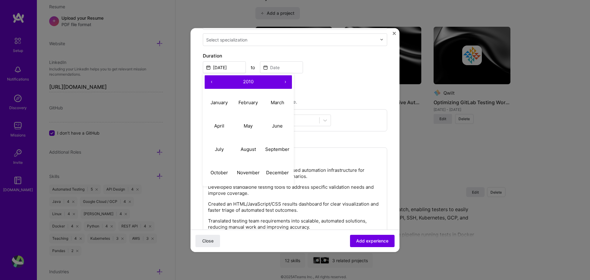
click at [212, 81] on button "‹" at bounding box center [212, 82] width 14 height 14
click at [281, 147] on abbr "September" at bounding box center [277, 149] width 24 height 6
type input "Sep, 2009"
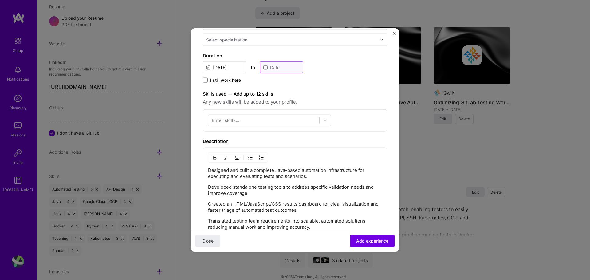
click at [283, 66] on input at bounding box center [281, 67] width 43 height 12
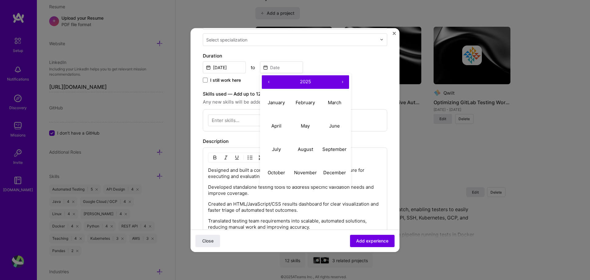
click at [271, 79] on button "‹" at bounding box center [269, 82] width 14 height 14
click at [270, 79] on button "‹" at bounding box center [269, 82] width 14 height 14
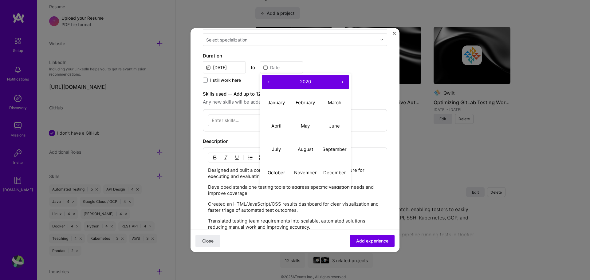
click at [270, 79] on button "‹" at bounding box center [269, 82] width 14 height 14
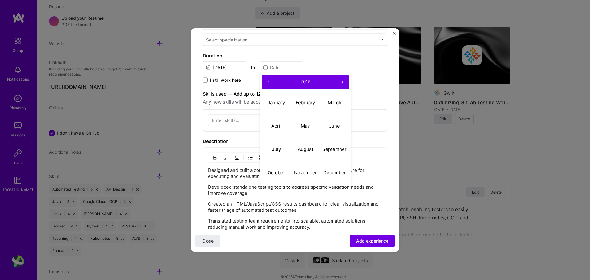
click at [270, 79] on button "‹" at bounding box center [269, 82] width 14 height 14
click at [276, 152] on button "July" at bounding box center [276, 149] width 29 height 23
type input "Jul, 2012"
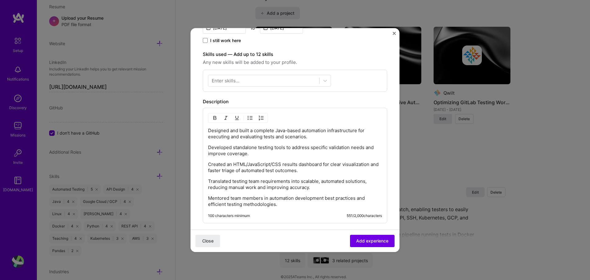
scroll to position [246, 0]
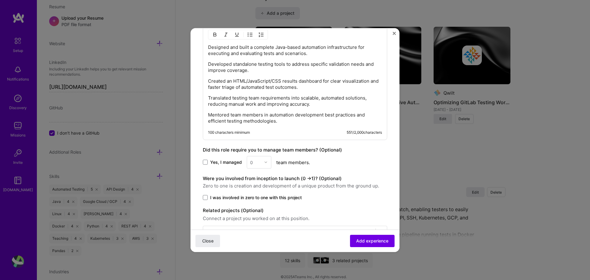
click at [295, 197] on span "I was involved in zero to one with this project" at bounding box center [256, 197] width 92 height 6
click at [0, 0] on input "I was involved in zero to one with this project" at bounding box center [0, 0] width 0 height 0
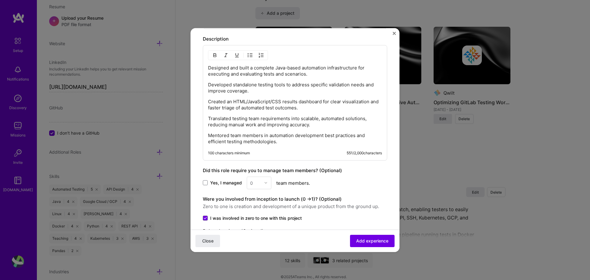
scroll to position [267, 0]
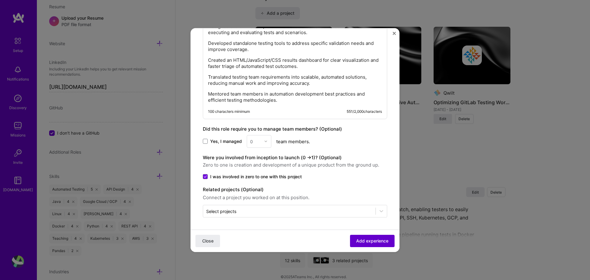
click at [373, 240] on span "Add experience" at bounding box center [372, 241] width 32 height 6
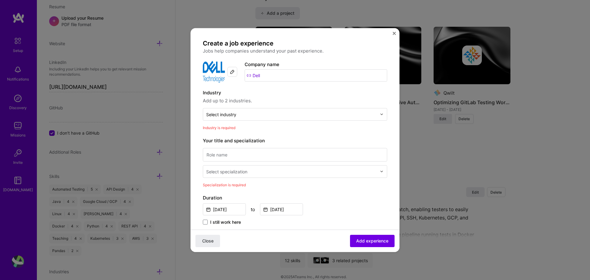
scroll to position [1, 0]
click at [270, 154] on input at bounding box center [295, 155] width 184 height 14
type input "Automation developer"
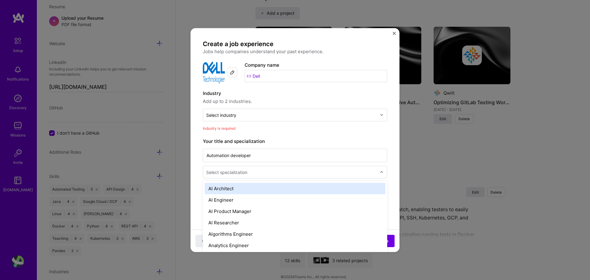
click at [323, 176] on div "Select specialization" at bounding box center [291, 172] width 177 height 12
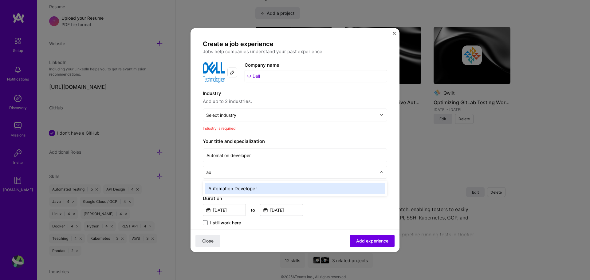
type input "aut"
click at [299, 187] on div "Automation Developer" at bounding box center [295, 188] width 181 height 11
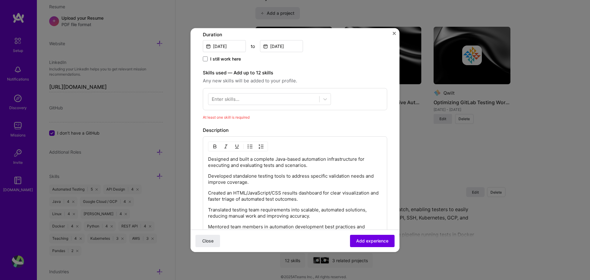
scroll to position [287, 0]
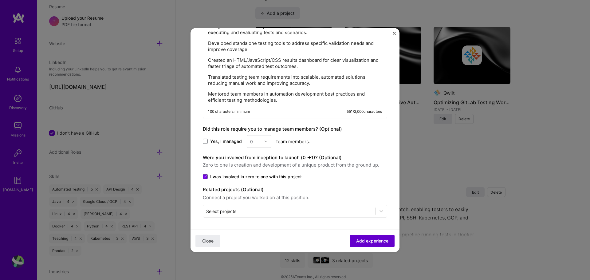
click at [366, 242] on span "Add experience" at bounding box center [372, 241] width 32 height 6
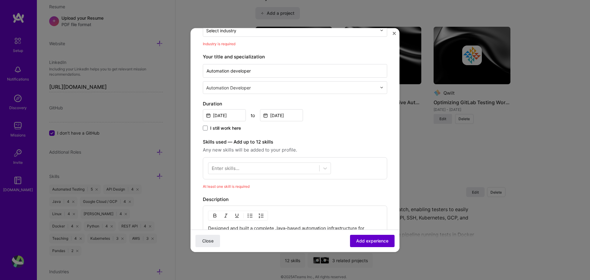
scroll to position [62, 0]
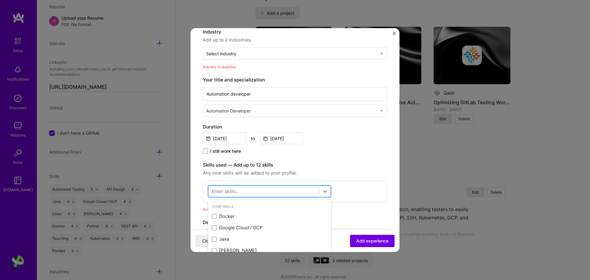
click at [281, 188] on div at bounding box center [263, 191] width 111 height 10
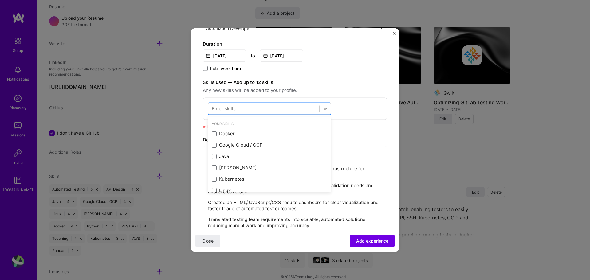
scroll to position [154, 0]
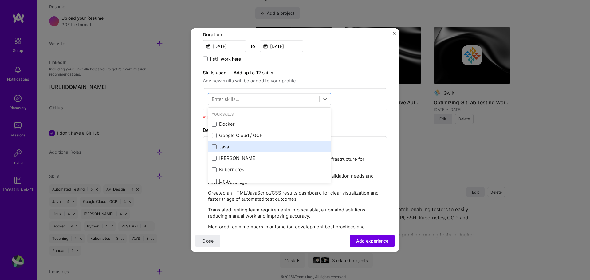
click at [222, 147] on div "Java" at bounding box center [270, 147] width 116 height 6
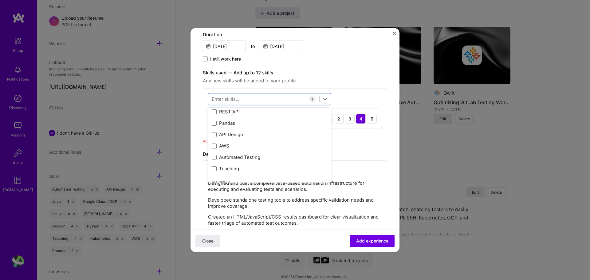
scroll to position [92, 0]
click at [262, 156] on div "Automated Testing" at bounding box center [270, 157] width 116 height 6
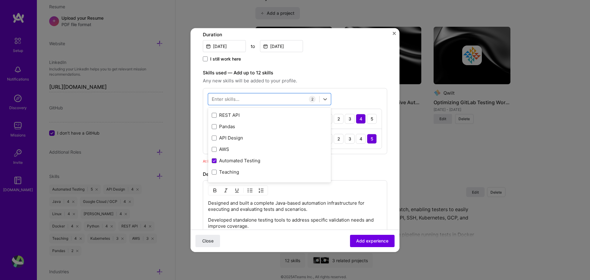
scroll to position [61, 0]
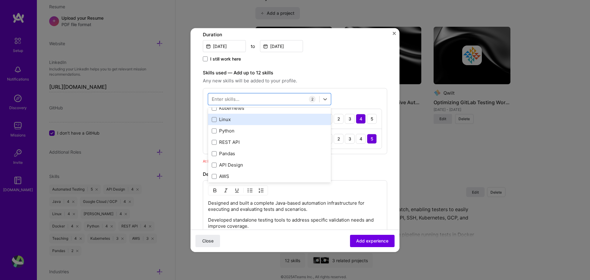
click at [253, 122] on div "Linux" at bounding box center [270, 119] width 116 height 6
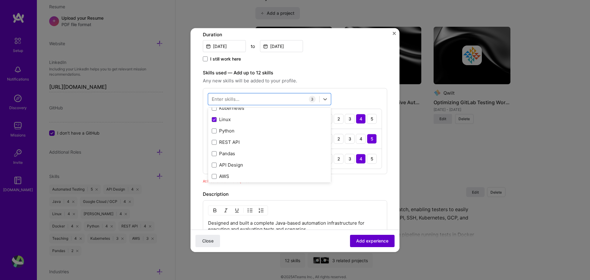
click at [372, 241] on span "Add experience" at bounding box center [372, 241] width 32 height 6
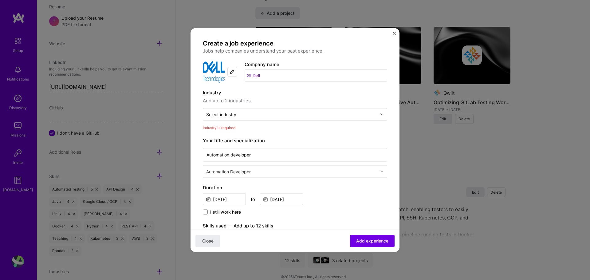
scroll to position [1, 0]
click at [280, 115] on input "text" at bounding box center [291, 115] width 171 height 6
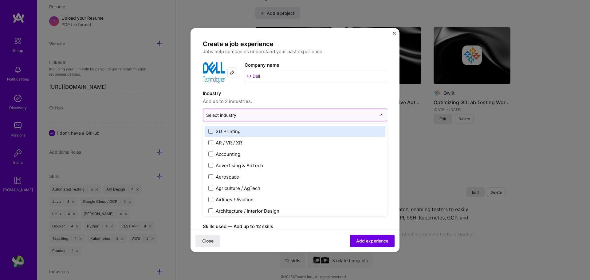
click at [257, 119] on div "Select industry 0" at bounding box center [291, 115] width 177 height 12
type input "ha"
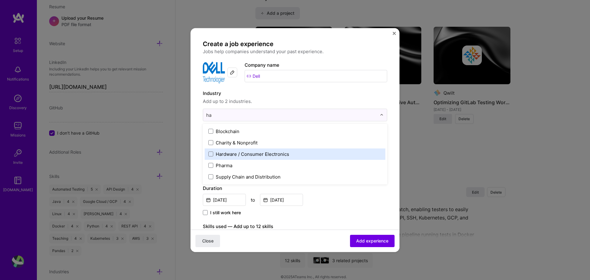
click at [263, 153] on div "Hardware / Consumer Electronics" at bounding box center [252, 154] width 73 height 6
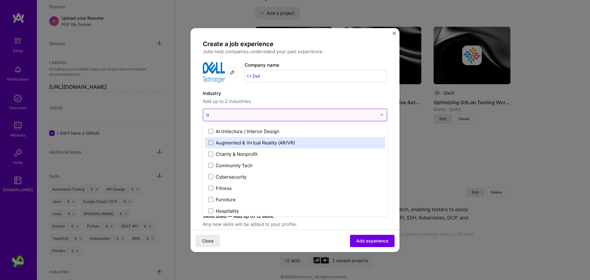
type input "i"
type input "I"
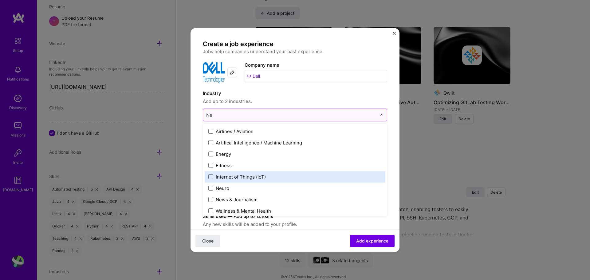
type input "N"
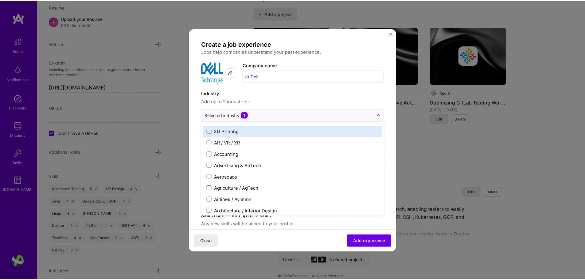
scroll to position [196, 0]
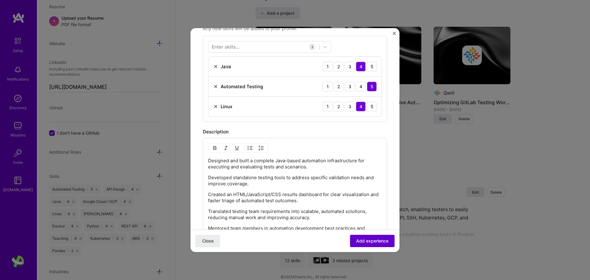
click at [366, 241] on span "Add experience" at bounding box center [372, 241] width 32 height 6
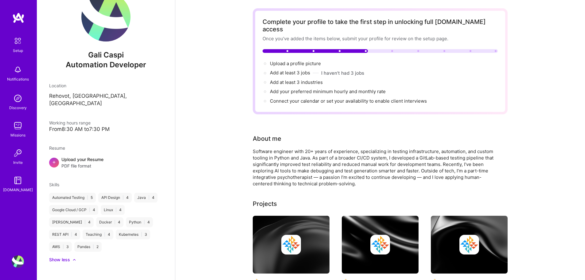
scroll to position [0, 0]
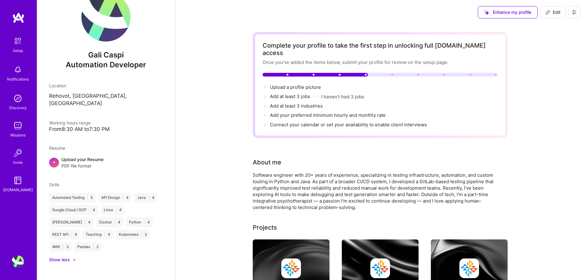
click at [554, 13] on span "Edit" at bounding box center [553, 12] width 15 height 6
select select "US"
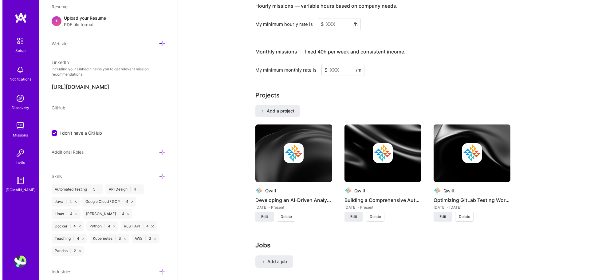
scroll to position [520, 0]
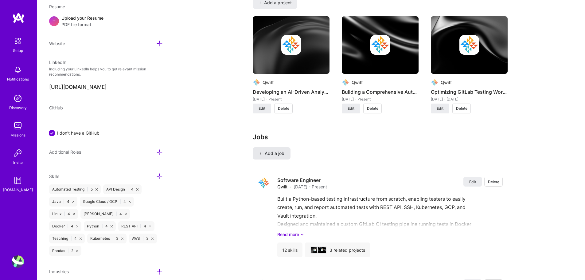
click at [277, 150] on span "Add a job" at bounding box center [272, 153] width 26 height 6
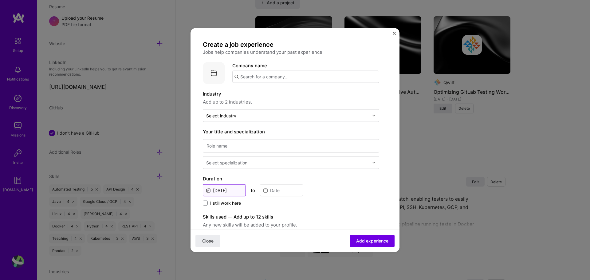
click at [231, 190] on input "Aug, 2025" at bounding box center [224, 190] width 43 height 12
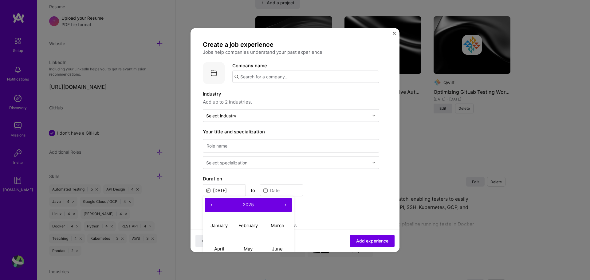
click at [211, 204] on button "‹" at bounding box center [212, 205] width 14 height 14
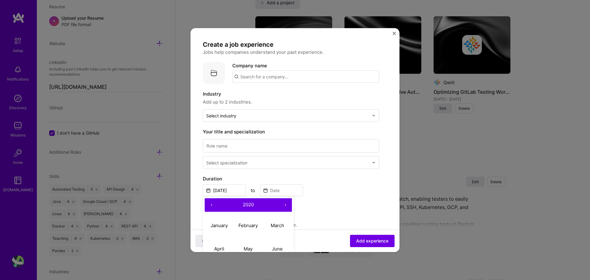
click at [211, 204] on button "‹" at bounding box center [212, 205] width 14 height 14
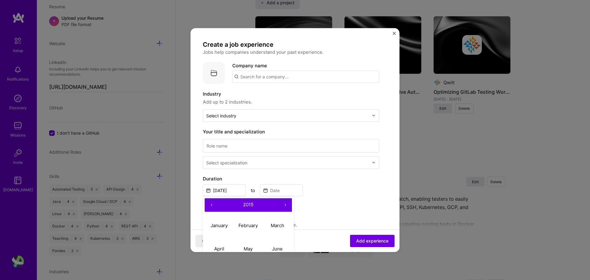
click at [211, 204] on button "‹" at bounding box center [212, 205] width 14 height 14
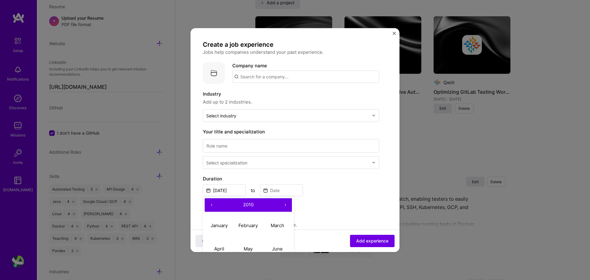
click at [211, 204] on button "‹" at bounding box center [212, 205] width 14 height 14
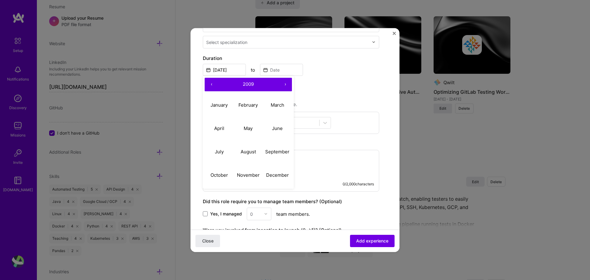
scroll to position [123, 0]
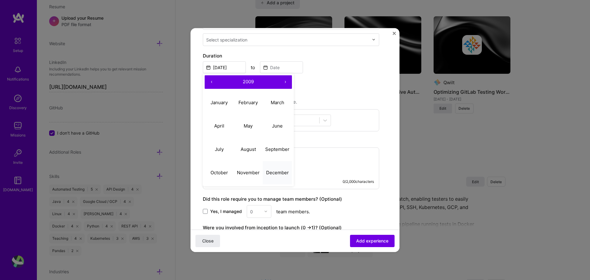
click at [278, 175] on abbr "December" at bounding box center [277, 173] width 23 height 6
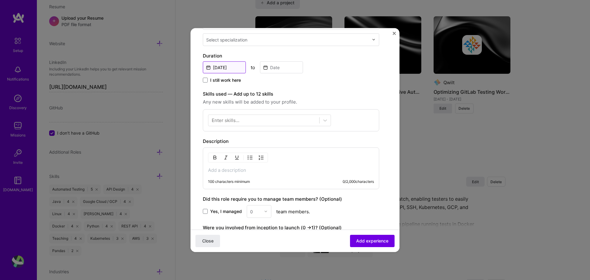
click at [234, 68] on input "Dec, 2009" at bounding box center [224, 67] width 43 height 12
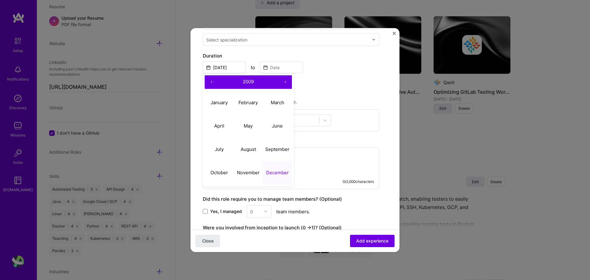
click at [213, 81] on button "‹" at bounding box center [212, 82] width 14 height 14
click at [208, 81] on button "‹" at bounding box center [212, 82] width 14 height 14
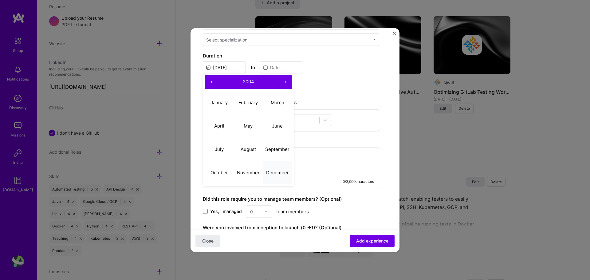
click at [276, 172] on abbr "December" at bounding box center [277, 173] width 23 height 6
type input "Dec, 2004"
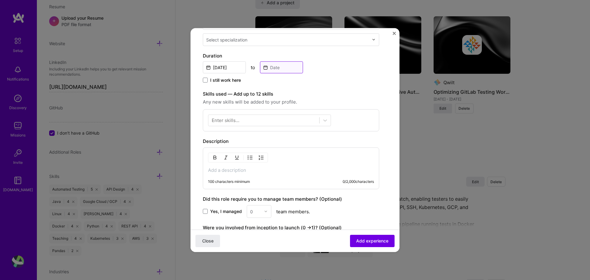
click at [279, 68] on input at bounding box center [281, 67] width 43 height 12
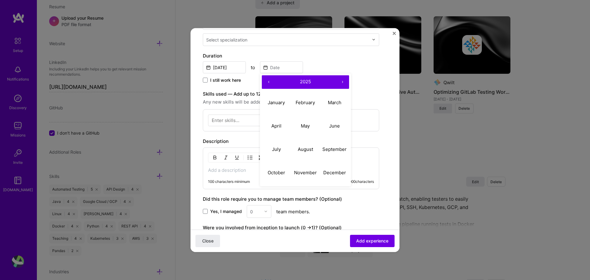
click at [267, 80] on button "‹" at bounding box center [269, 82] width 14 height 14
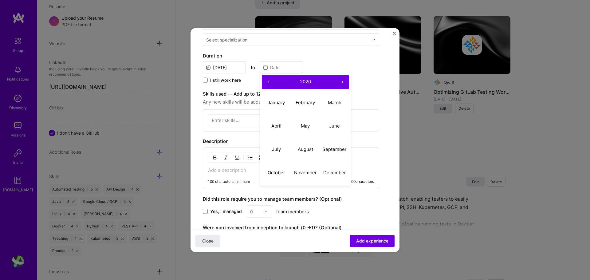
click at [267, 80] on button "‹" at bounding box center [269, 82] width 14 height 14
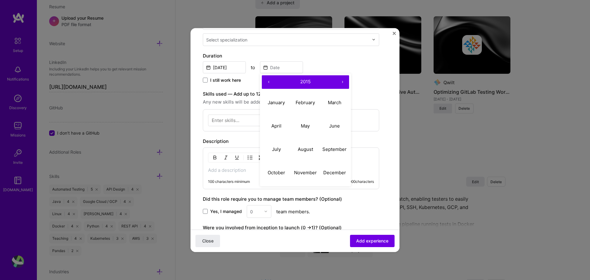
click at [267, 80] on button "‹" at bounding box center [269, 82] width 14 height 14
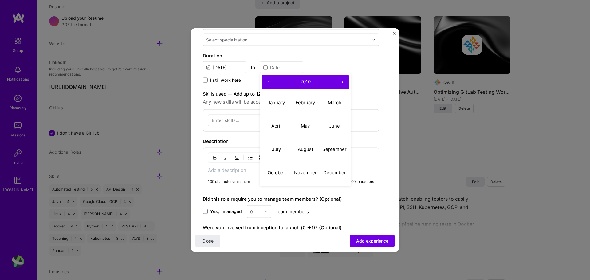
click at [267, 80] on button "‹" at bounding box center [269, 82] width 14 height 14
click at [303, 149] on abbr "August" at bounding box center [305, 149] width 15 height 6
type input "Aug, 2009"
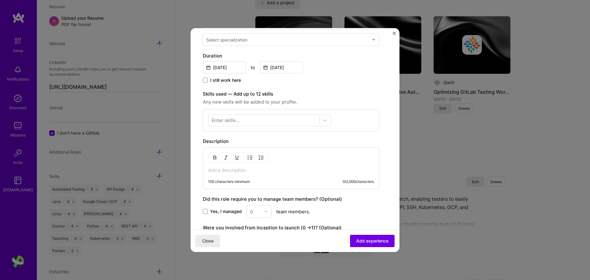
click at [306, 169] on p at bounding box center [291, 170] width 166 height 6
click at [267, 172] on p at bounding box center [291, 170] width 166 height 6
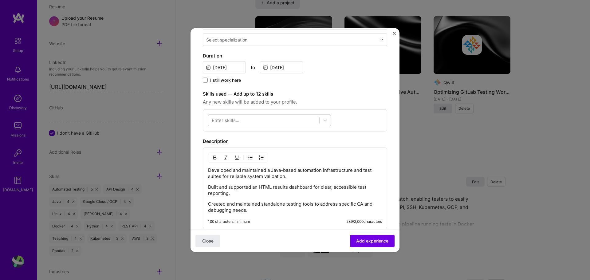
click at [311, 121] on div at bounding box center [263, 120] width 111 height 10
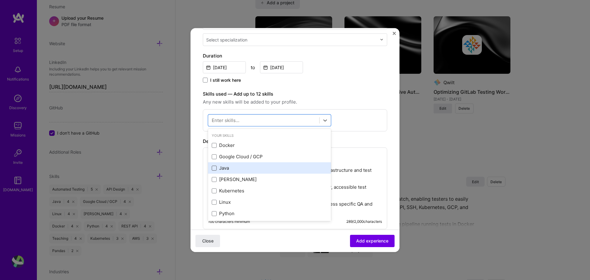
click at [213, 166] on span at bounding box center [214, 167] width 5 height 5
click at [0, 0] on input "checkbox" at bounding box center [0, 0] width 0 height 0
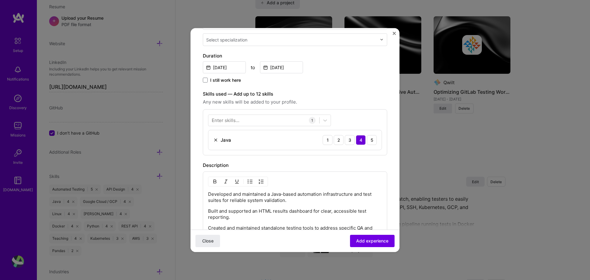
click at [364, 93] on label "Skills used — Add up to 12 skills" at bounding box center [295, 93] width 184 height 7
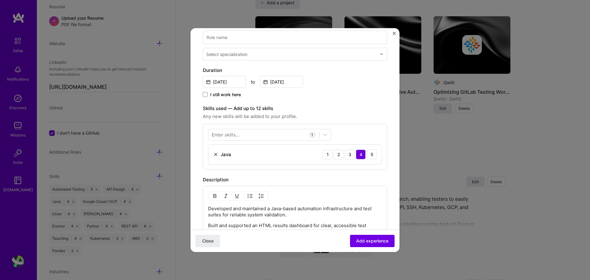
scroll to position [92, 0]
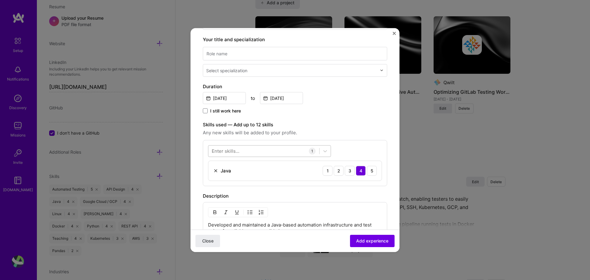
click at [288, 152] on div at bounding box center [263, 151] width 111 height 10
click at [281, 151] on div at bounding box center [263, 151] width 111 height 10
click at [251, 175] on div "HTML" at bounding box center [270, 176] width 116 height 6
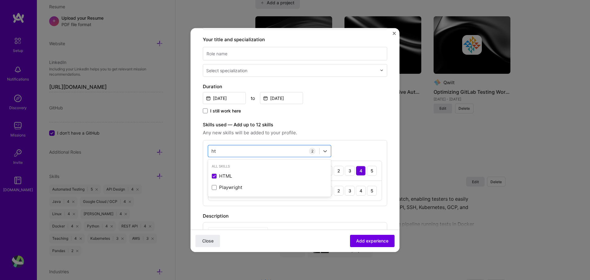
type input "ht"
click at [359, 131] on span "Any new skills will be added to your profile." at bounding box center [295, 132] width 184 height 7
click at [313, 152] on div "2" at bounding box center [312, 151] width 7 height 7
click at [311, 152] on div "2" at bounding box center [312, 151] width 7 height 7
click at [217, 191] on img at bounding box center [215, 190] width 5 height 5
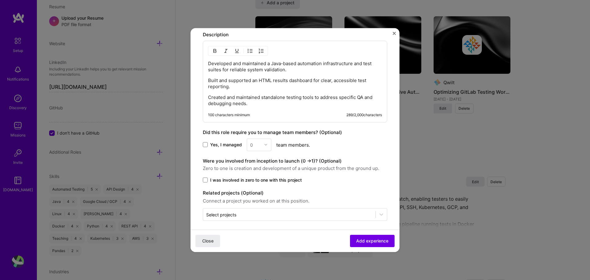
scroll to position [257, 0]
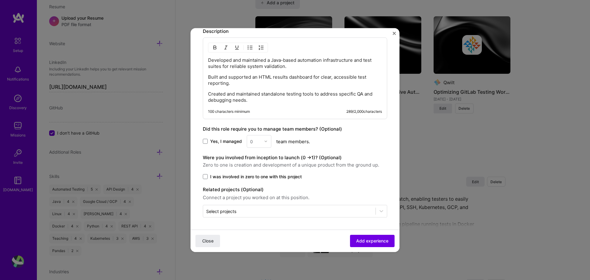
click at [232, 177] on span "I was involved in zero to one with this project" at bounding box center [256, 176] width 92 height 6
click at [0, 0] on input "I was involved in zero to one with this project" at bounding box center [0, 0] width 0 height 0
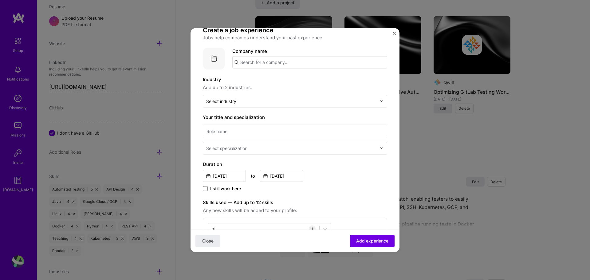
scroll to position [0, 0]
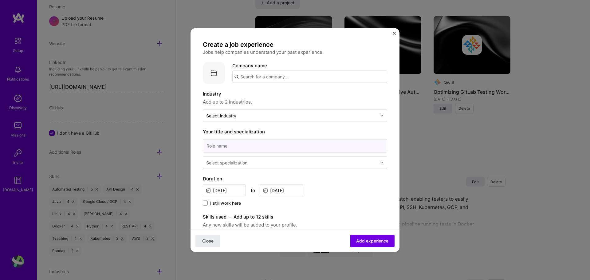
click at [265, 149] on input at bounding box center [295, 146] width 184 height 14
click at [240, 146] on input "Automation developer" at bounding box center [295, 146] width 184 height 14
type input "Automation Engineer"
click at [289, 163] on input "text" at bounding box center [292, 162] width 172 height 6
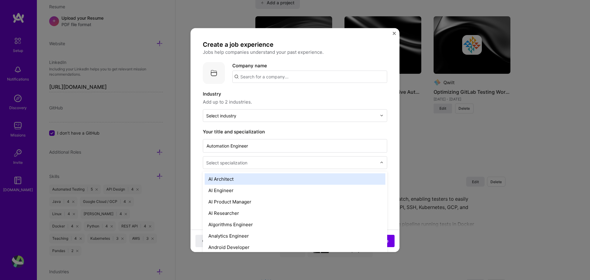
click at [254, 161] on input "text" at bounding box center [292, 162] width 172 height 6
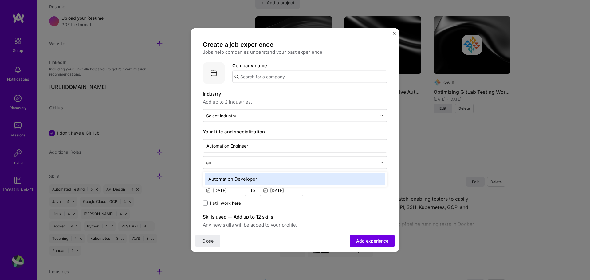
type input "aut"
click at [258, 177] on div "Automation Developer" at bounding box center [295, 178] width 181 height 11
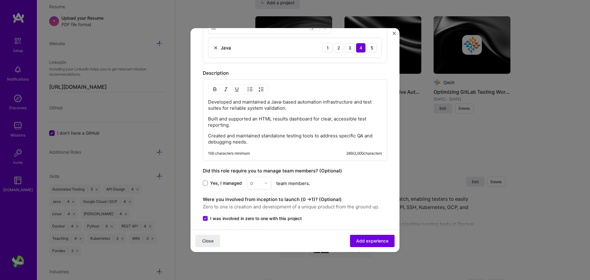
scroll to position [257, 0]
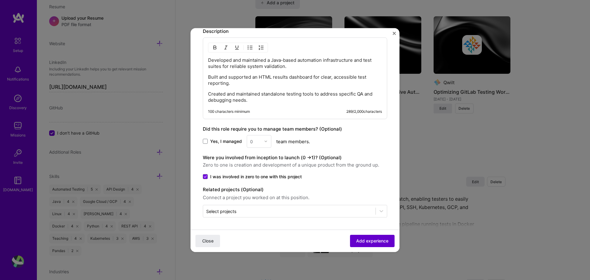
click at [379, 239] on span "Add experience" at bounding box center [372, 241] width 32 height 6
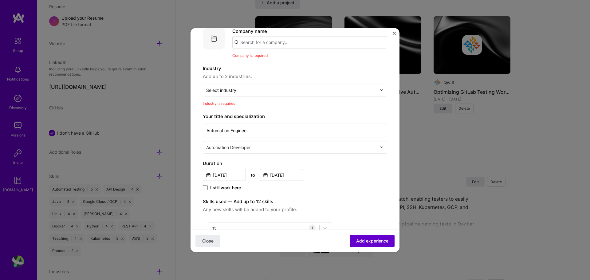
scroll to position [34, 0]
click at [252, 90] on input "text" at bounding box center [291, 90] width 171 height 6
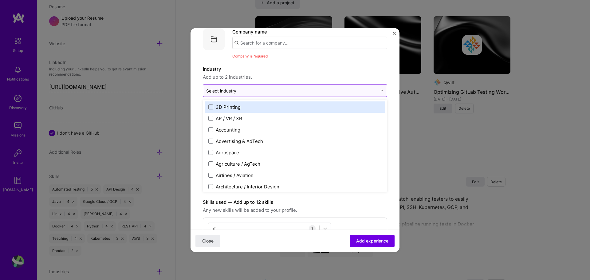
click at [301, 96] on div "Select industry 0" at bounding box center [291, 91] width 177 height 12
type input "so"
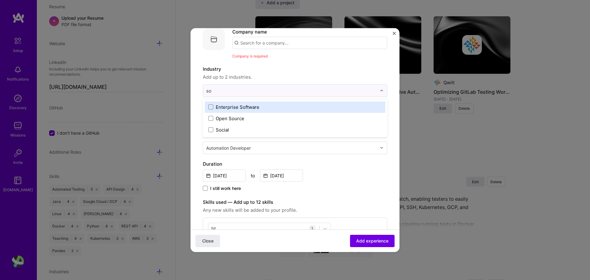
click at [297, 106] on label "Enterprise Software" at bounding box center [294, 107] width 173 height 6
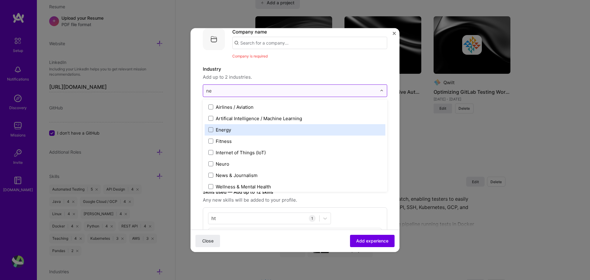
type input "n"
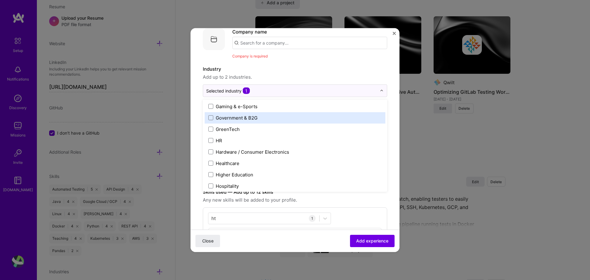
scroll to position [738, 0]
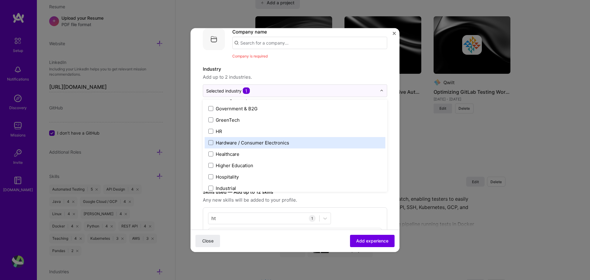
click at [294, 142] on label "Hardware / Consumer Electronics" at bounding box center [294, 142] width 173 height 6
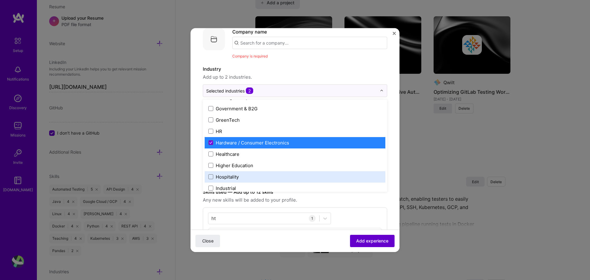
click at [369, 243] on span "Add experience" at bounding box center [372, 241] width 32 height 6
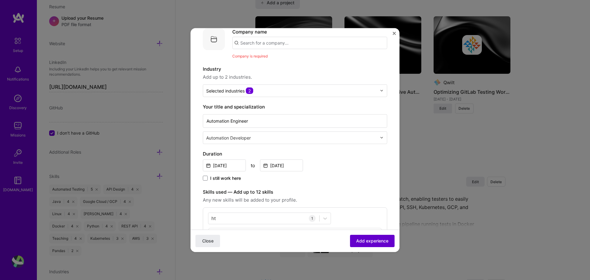
click at [368, 240] on span "Add experience" at bounding box center [372, 241] width 32 height 6
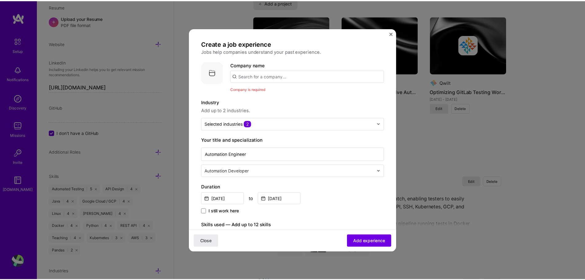
scroll to position [0, 0]
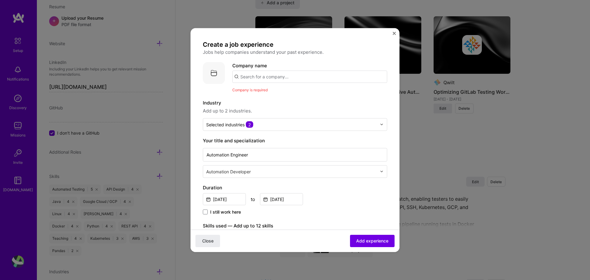
click at [280, 80] on input "text" at bounding box center [309, 76] width 155 height 12
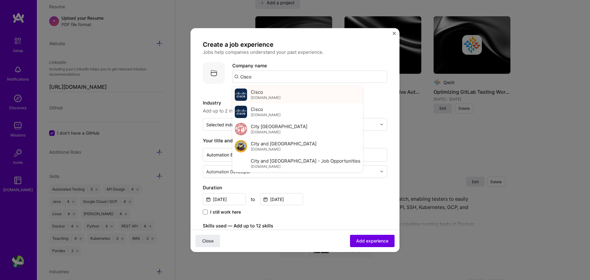
click at [272, 98] on div "Cisco cisco.com" at bounding box center [297, 94] width 131 height 17
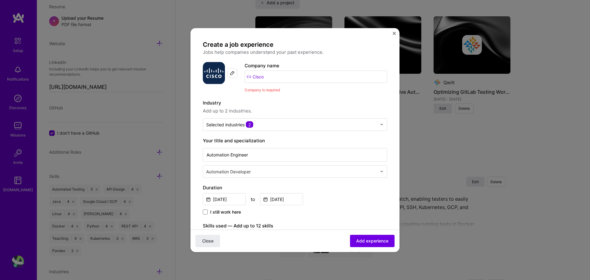
click at [284, 80] on input "Cisco" at bounding box center [316, 76] width 143 height 12
type input "Cisco"
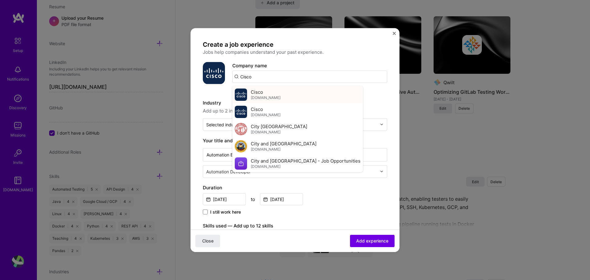
click at [285, 96] on div "Cisco cisco.com" at bounding box center [297, 94] width 131 height 17
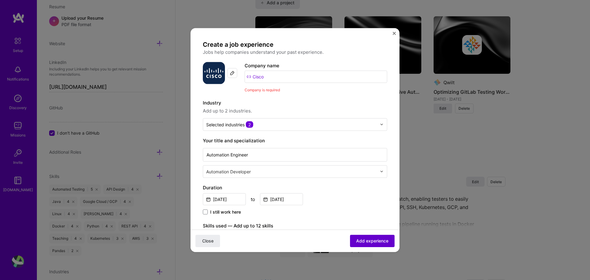
click at [370, 242] on span "Add experience" at bounding box center [372, 241] width 32 height 6
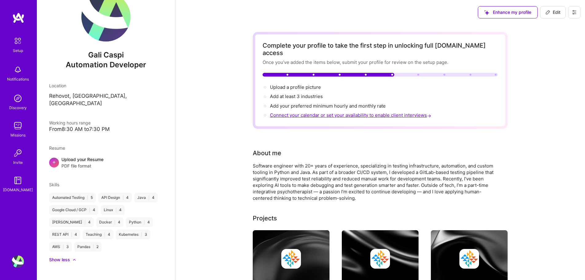
click at [333, 112] on span "Connect your calendar or set your availability to enable client interviews →" at bounding box center [351, 115] width 163 height 6
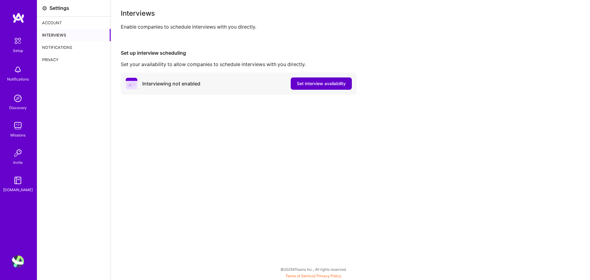
click at [319, 82] on span "Set interview availability" at bounding box center [321, 84] width 49 height 6
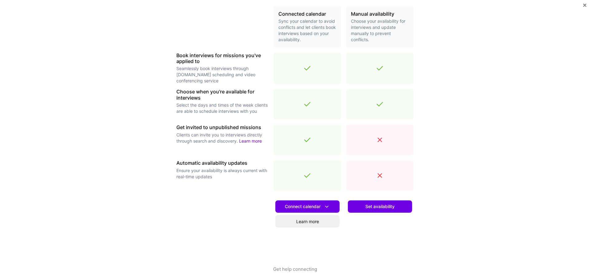
scroll to position [151, 0]
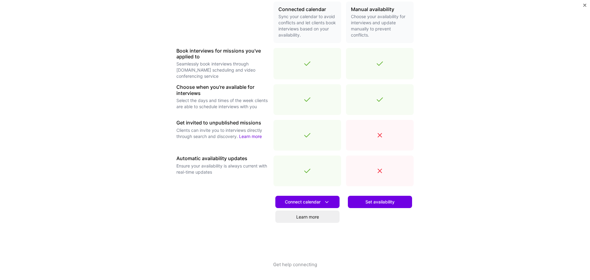
click at [376, 96] on icon at bounding box center [379, 99] width 7 height 7
click at [318, 103] on div at bounding box center [308, 99] width 68 height 31
click at [307, 203] on span "Connect calendar" at bounding box center [307, 202] width 45 height 6
click at [478, 159] on div "Make interview scheduling effortless Choose how you want clients to schedule in…" at bounding box center [295, 140] width 590 height 280
click at [388, 203] on span "Set availability" at bounding box center [379, 202] width 29 height 6
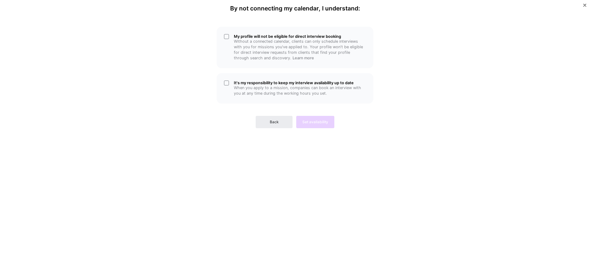
scroll to position [0, 0]
click at [273, 124] on span "Back" at bounding box center [274, 122] width 9 height 6
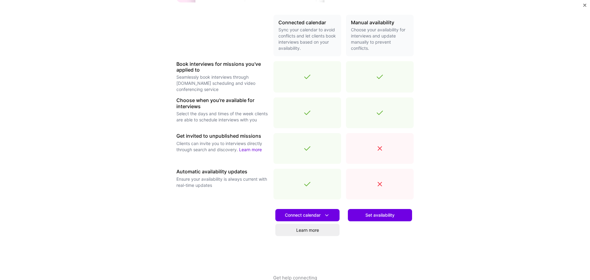
scroll to position [151, 0]
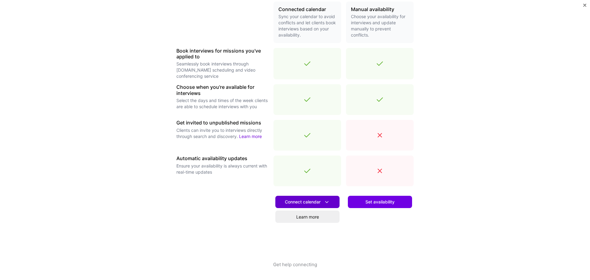
click at [305, 203] on span "Connect calendar" at bounding box center [307, 202] width 45 height 6
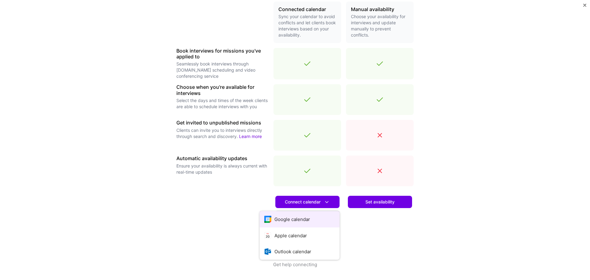
click at [304, 218] on button "Google calendar" at bounding box center [300, 219] width 80 height 16
click at [314, 217] on link "Learn more" at bounding box center [307, 217] width 64 height 12
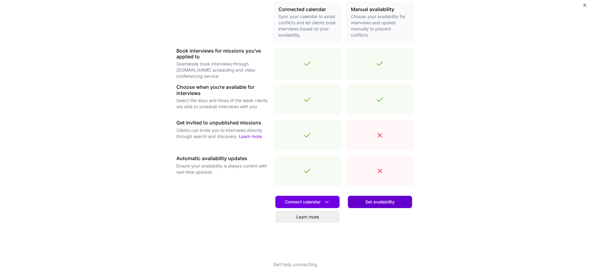
click at [380, 204] on span "Set availability" at bounding box center [379, 202] width 29 height 6
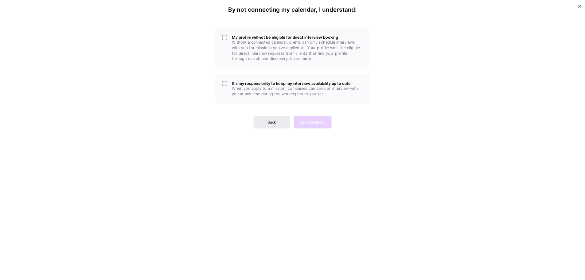
scroll to position [0, 0]
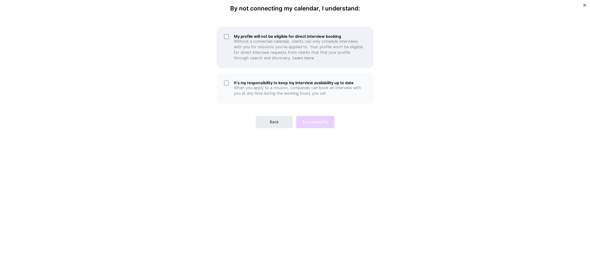
click at [227, 36] on div "My profile will not be eligible for direct interview booking Without a connecte…" at bounding box center [295, 47] width 157 height 41
click at [230, 36] on div "My profile will not be eligible for direct interview booking Without a connecte…" at bounding box center [295, 47] width 157 height 41
click at [227, 37] on div "My profile will not be eligible for direct interview booking Without a connecte…" at bounding box center [295, 47] width 157 height 41
click at [334, 92] on p "When you apply to a mission, companies can book an interview with you at any ti…" at bounding box center [300, 90] width 132 height 11
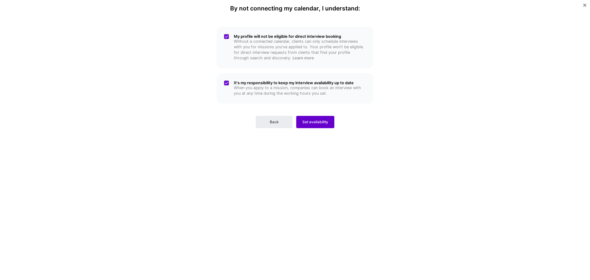
click at [315, 123] on span "Set availability" at bounding box center [315, 122] width 26 height 6
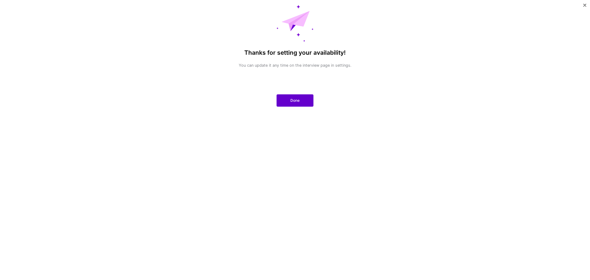
click at [293, 100] on span "Done" at bounding box center [294, 101] width 9 height 6
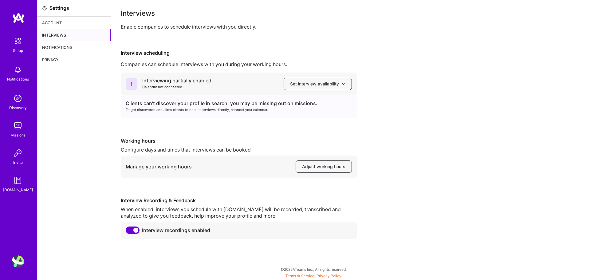
click at [318, 85] on span "Set interview availability" at bounding box center [317, 84] width 55 height 6
click at [414, 127] on div "Interviewing partially enabled Calendar not connected Set interview availabilit…" at bounding box center [350, 156] width 459 height 166
click at [324, 169] on span "Adjust working hours" at bounding box center [323, 166] width 43 height 6
click at [431, 137] on div "Interviewing partially enabled Calendar not connected Set interview availabilit…" at bounding box center [350, 156] width 459 height 166
click at [53, 35] on div "Interviews" at bounding box center [73, 35] width 73 height 12
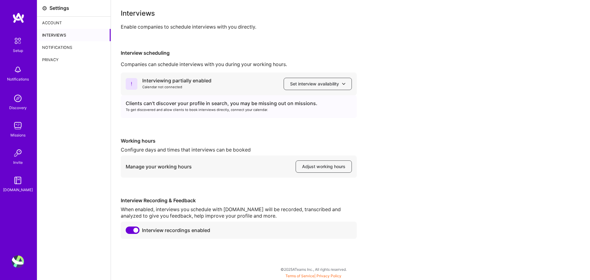
click at [55, 24] on div "Account" at bounding box center [73, 23] width 73 height 12
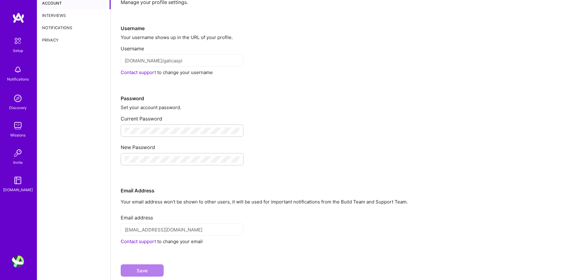
scroll to position [31, 0]
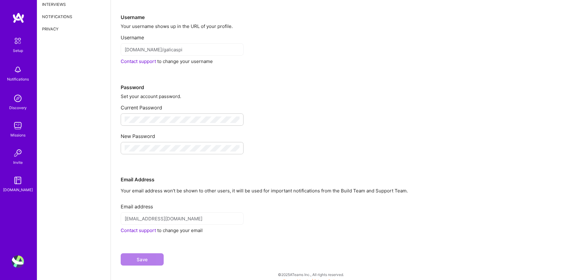
click at [54, 17] on div "Notifications" at bounding box center [73, 16] width 73 height 12
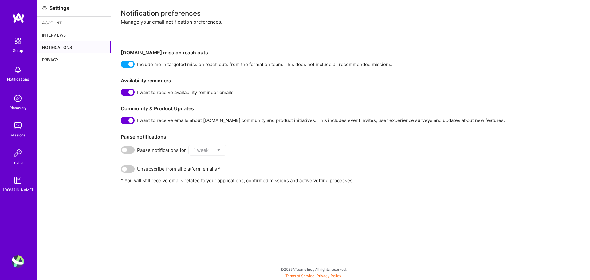
click at [55, 60] on div "Privacy" at bounding box center [73, 59] width 73 height 12
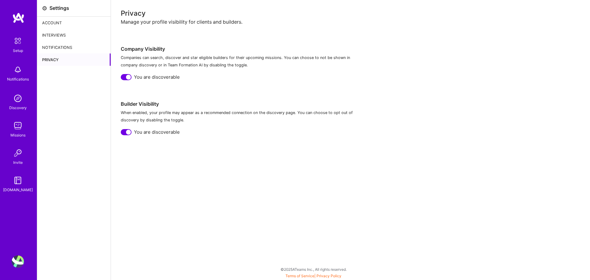
click at [19, 129] on img at bounding box center [18, 126] width 12 height 12
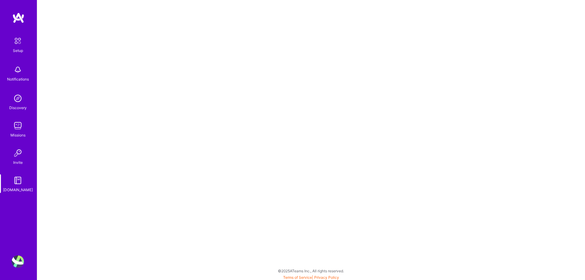
scroll to position [2, 0]
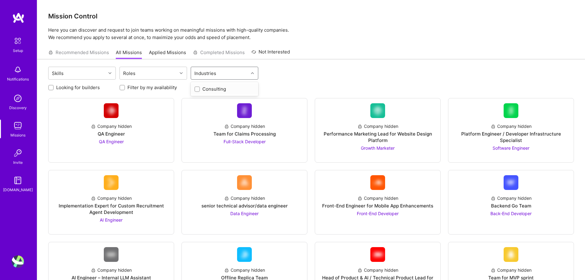
click at [210, 72] on div "Industries" at bounding box center [205, 73] width 25 height 9
click at [328, 77] on div "Skills Roles Industries" at bounding box center [311, 74] width 526 height 14
click at [156, 71] on div "Roles" at bounding box center [148, 73] width 57 height 12
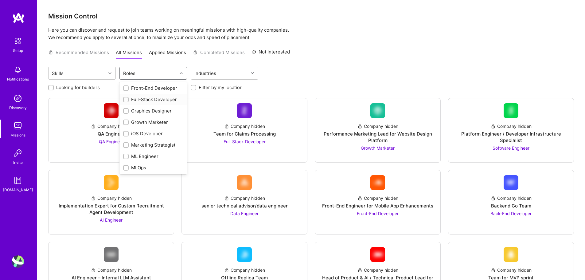
scroll to position [184, 0]
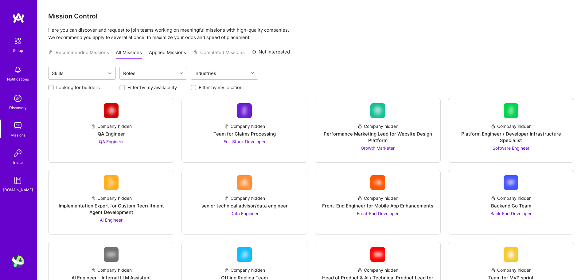
click at [333, 67] on div "Skills Roles Industries" at bounding box center [311, 74] width 526 height 14
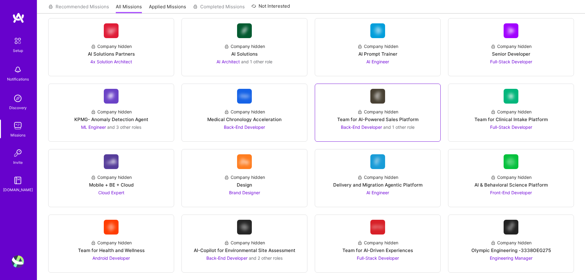
scroll to position [707, 0]
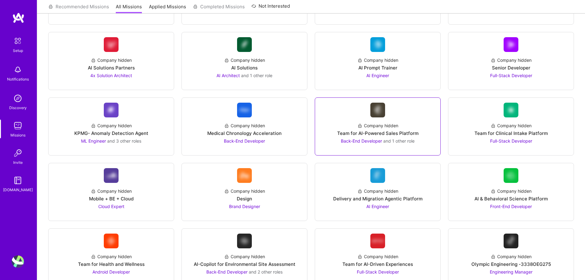
click at [418, 123] on div "Company hidden Team for AI-Powered Sales Platform Back-End Developer and 1 othe…" at bounding box center [378, 130] width 116 height 27
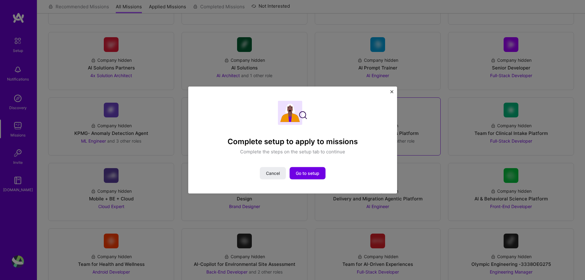
click at [418, 123] on div "Complete setup to apply to missions Complete the steps on the setup tab to cont…" at bounding box center [292, 140] width 585 height 280
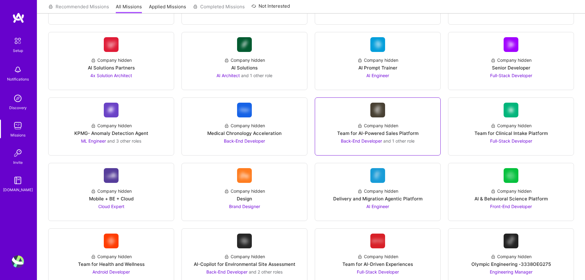
click at [407, 128] on div "Company hidden Team for AI-Powered Sales Platform Back-End Developer and 1 othe…" at bounding box center [378, 130] width 116 height 27
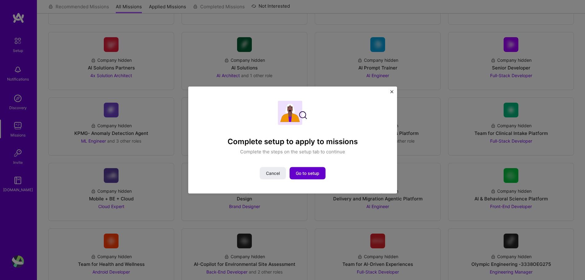
click at [305, 170] on span "Go to setup" at bounding box center [308, 173] width 24 height 6
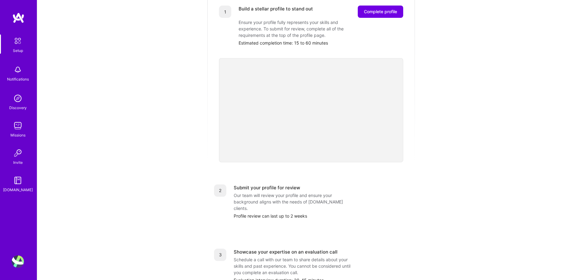
scroll to position [187, 0]
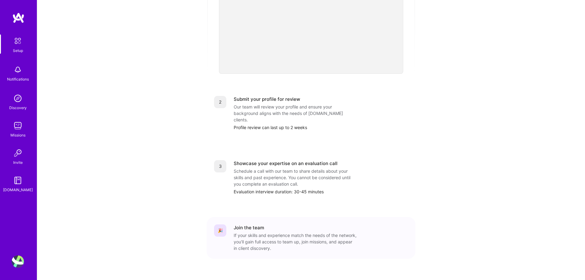
click at [18, 45] on img at bounding box center [17, 40] width 13 height 13
click at [22, 48] on div "Setup" at bounding box center [18, 50] width 10 height 6
click at [10, 47] on link "Setup" at bounding box center [18, 43] width 38 height 19
click at [15, 44] on img at bounding box center [17, 40] width 13 height 13
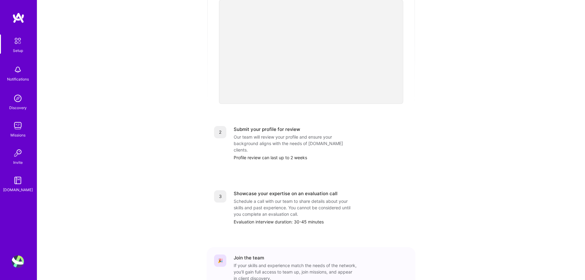
scroll to position [33, 0]
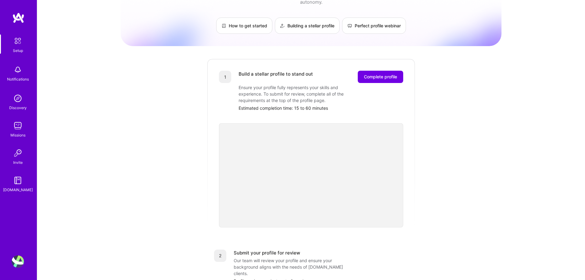
click at [21, 37] on img at bounding box center [17, 40] width 13 height 13
click at [383, 74] on span "Complete profile" at bounding box center [380, 77] width 33 height 6
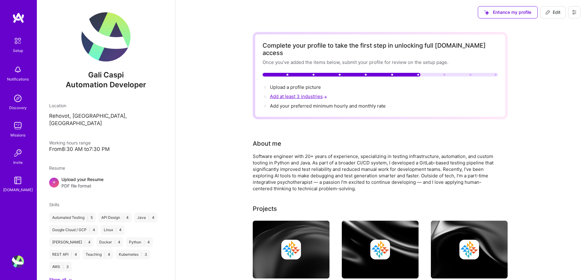
click at [277, 93] on span "Add at least 3 industries →" at bounding box center [299, 96] width 58 height 6
select select "US"
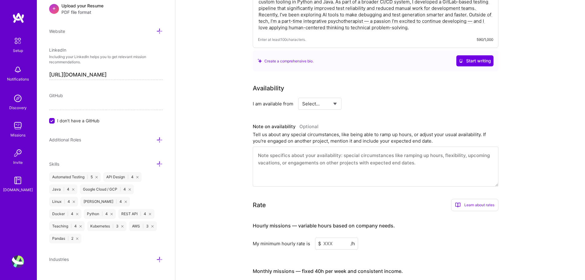
scroll to position [143, 0]
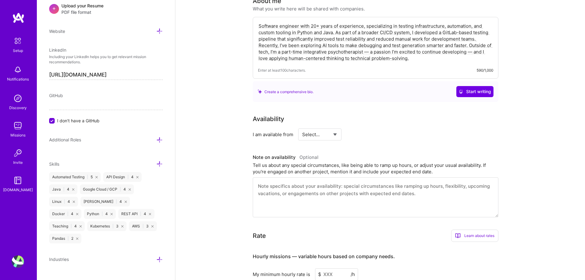
click at [334, 127] on select "Select... Right Now Future Date Not Available" at bounding box center [319, 135] width 35 height 16
select select "Future Date"
click at [302, 127] on select "Select... Right Now Future Date Not Available" at bounding box center [319, 135] width 35 height 16
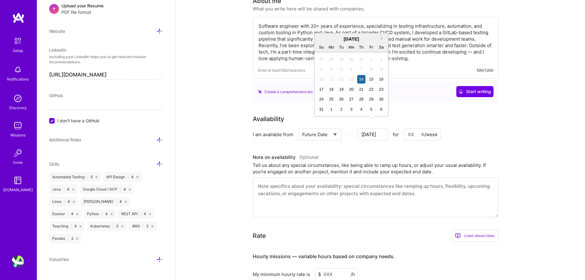
click at [378, 128] on input "Aug 14" at bounding box center [373, 134] width 30 height 12
click at [382, 39] on button "Next Month" at bounding box center [383, 38] width 4 height 4
click at [322, 68] on div "7" at bounding box center [321, 69] width 8 height 8
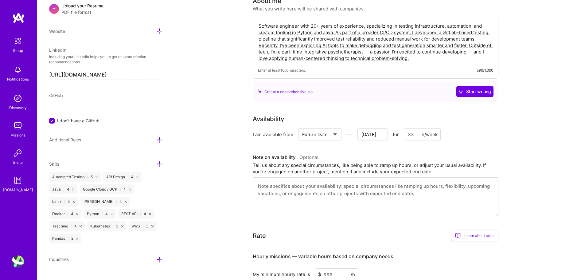
click at [412, 129] on input at bounding box center [422, 134] width 37 height 12
click at [412, 128] on input at bounding box center [422, 134] width 37 height 12
type input "Sep 5"
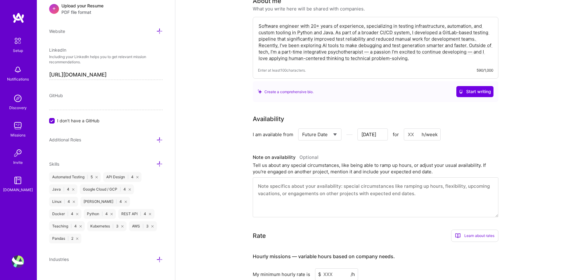
type input "2"
type input "Sep 4"
type input "27"
click at [476, 128] on div "I am available from Select... Right Now Future Date Not Available Sep 4 for 27 …" at bounding box center [376, 134] width 246 height 12
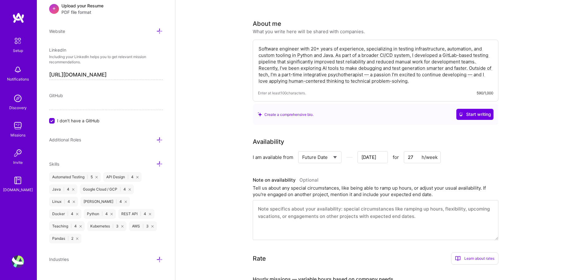
scroll to position [0, 0]
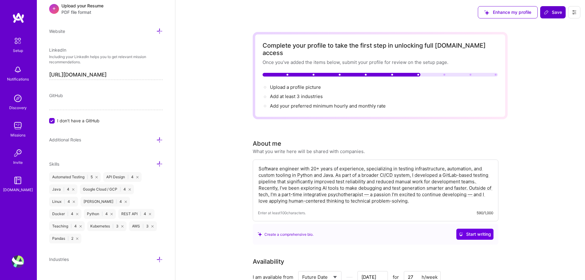
click at [556, 13] on span "Save" at bounding box center [553, 12] width 18 height 6
type input "Sep 3"
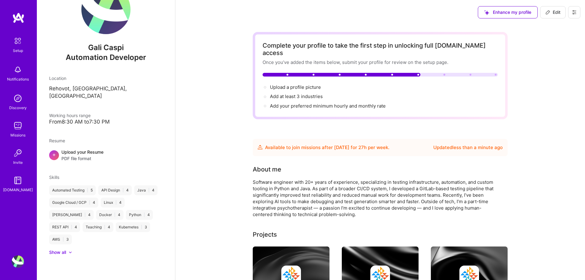
scroll to position [8, 0]
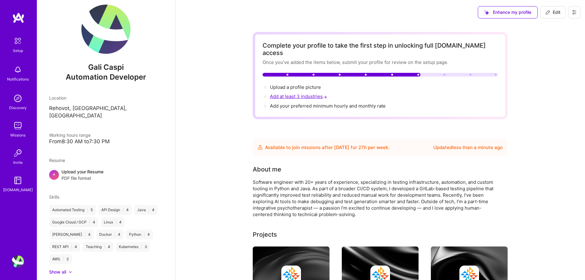
click at [313, 93] on span "Add at least 3 industries →" at bounding box center [299, 96] width 58 height 6
select select "US"
select select "Future Date"
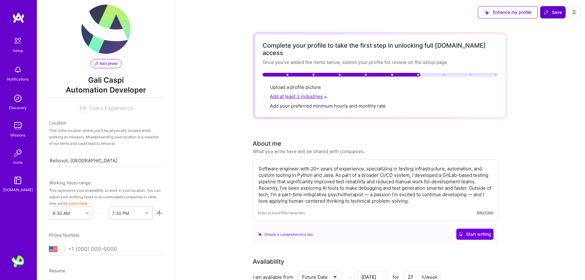
scroll to position [284, 0]
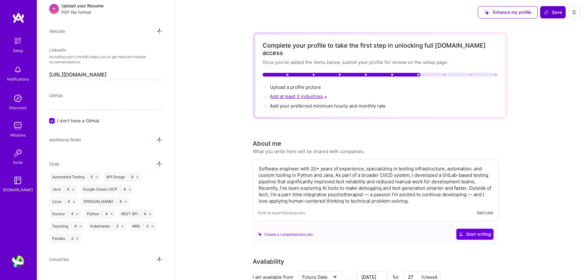
click at [308, 93] on span "Add at least 3 industries →" at bounding box center [299, 96] width 58 height 6
click at [327, 94] on span "→" at bounding box center [325, 97] width 4 height 6
click at [309, 93] on span "Add at least 3 industries →" at bounding box center [299, 96] width 58 height 6
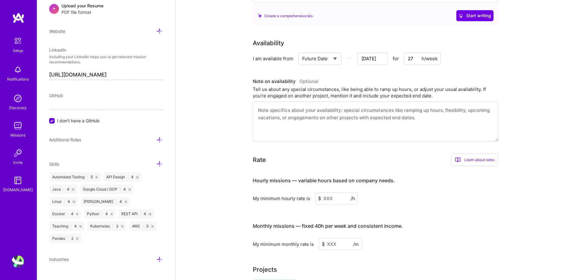
scroll to position [173, 0]
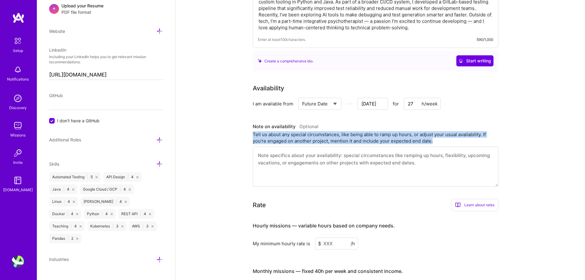
drag, startPoint x: 443, startPoint y: 136, endPoint x: 251, endPoint y: 125, distance: 192.7
copy div "Tell us about any special circumstances, like being able to ramp up hours, or a…"
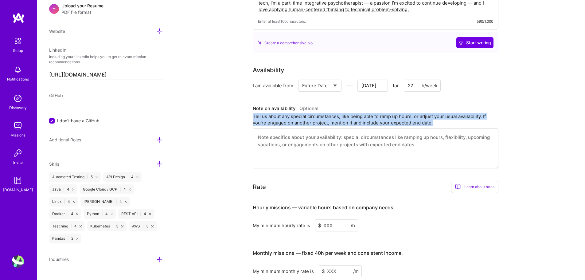
scroll to position [20, 0]
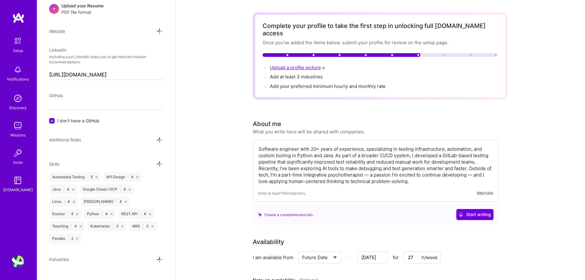
click at [298, 65] on span "Upload a profile picture →" at bounding box center [298, 68] width 57 height 6
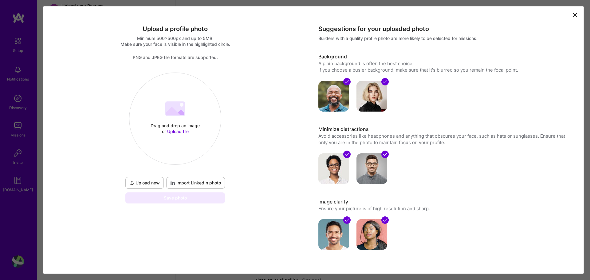
click at [573, 15] on icon at bounding box center [575, 15] width 4 height 4
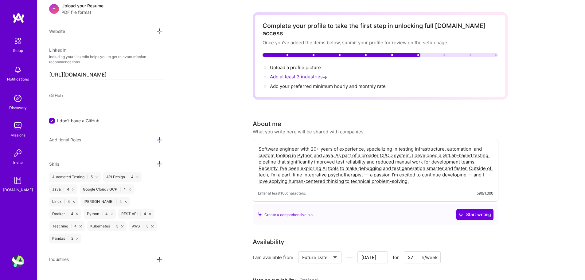
click at [294, 74] on span "Add at least 3 industries →" at bounding box center [299, 77] width 58 height 6
click at [307, 74] on span "Add at least 3 industries →" at bounding box center [299, 77] width 58 height 6
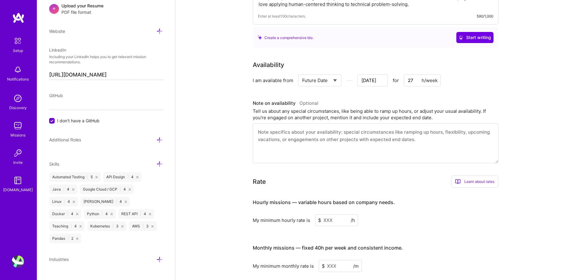
scroll to position [204, 0]
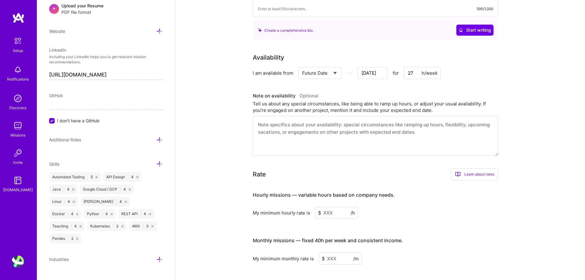
click at [156, 256] on icon at bounding box center [159, 259] width 6 height 6
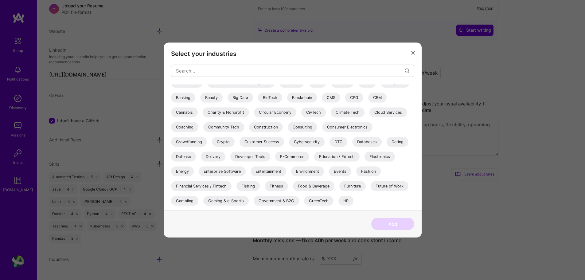
scroll to position [61, 0]
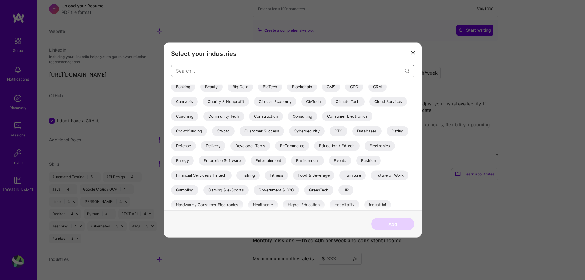
click at [336, 69] on input "modal" at bounding box center [290, 71] width 229 height 16
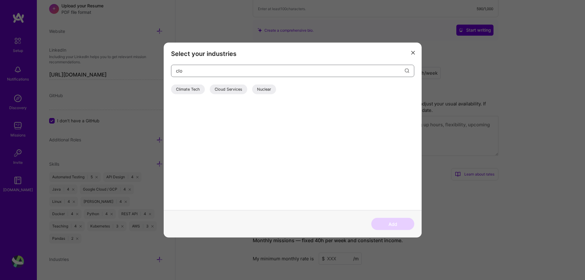
scroll to position [0, 0]
click at [182, 88] on div "Cloud Services" at bounding box center [189, 89] width 37 height 10
click at [207, 69] on input "clo" at bounding box center [290, 71] width 229 height 16
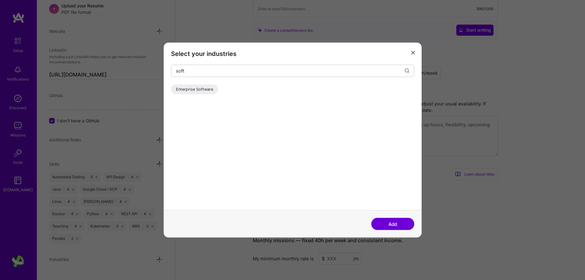
click at [188, 88] on div "Enterprise Software" at bounding box center [194, 89] width 47 height 10
click at [389, 73] on input "soft" at bounding box center [290, 71] width 229 height 16
type input "net"
click at [201, 87] on div "Internet of Things (IoT)" at bounding box center [197, 89] width 53 height 10
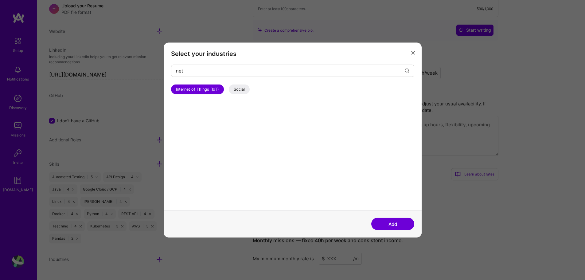
click at [390, 222] on button "Add" at bounding box center [393, 224] width 43 height 12
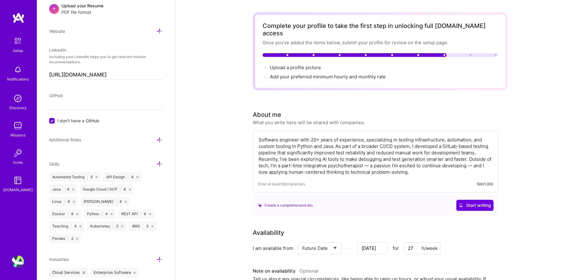
scroll to position [50, 0]
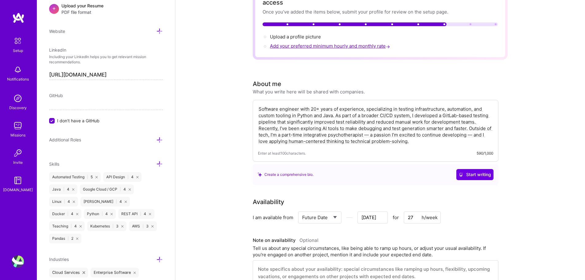
click at [354, 43] on span "Add your preferred minimum hourly and monthly rate →" at bounding box center [330, 46] width 121 height 6
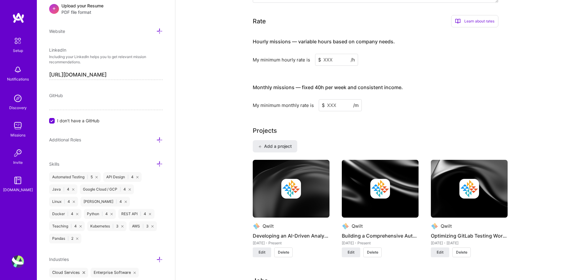
scroll to position [356, 0]
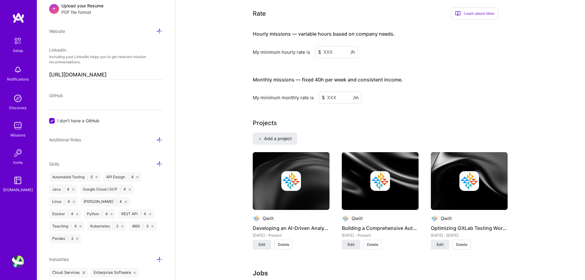
click at [335, 92] on input at bounding box center [340, 98] width 43 height 12
type input "8800"
click at [378, 93] on div "My minimum monthly rate is $ 8800 /m" at bounding box center [376, 98] width 246 height 12
click at [335, 47] on input at bounding box center [336, 52] width 43 height 12
click at [338, 47] on input at bounding box center [336, 52] width 43 height 12
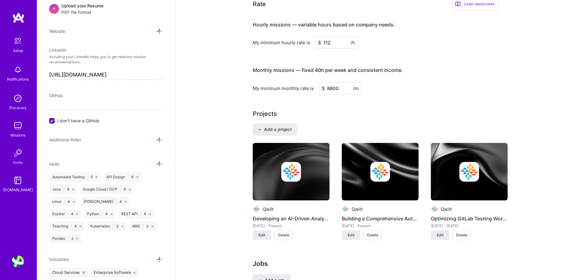
type input "112"
click at [519, 57] on div "Complete your profile to take the first step in unlocking full A.Team access On…" at bounding box center [380, 139] width 410 height 940
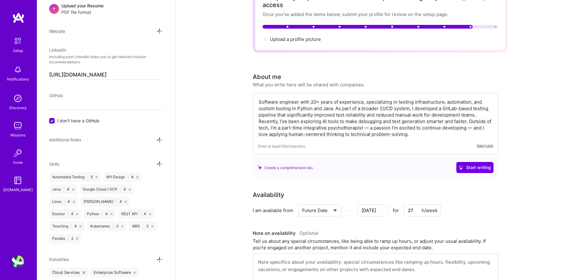
scroll to position [0, 0]
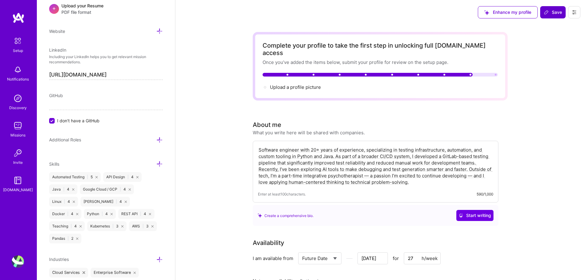
click at [550, 10] on span "Save" at bounding box center [553, 12] width 18 height 6
click at [555, 14] on span "Save" at bounding box center [553, 12] width 18 height 6
click at [554, 14] on span "Save" at bounding box center [553, 12] width 18 height 6
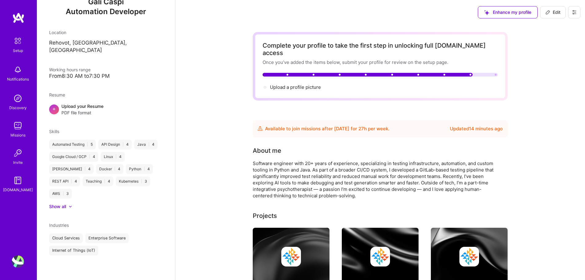
scroll to position [53, 0]
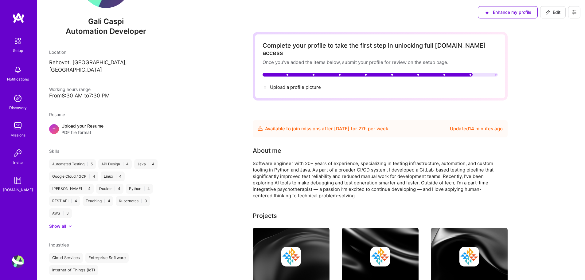
click at [19, 45] on img at bounding box center [17, 40] width 13 height 13
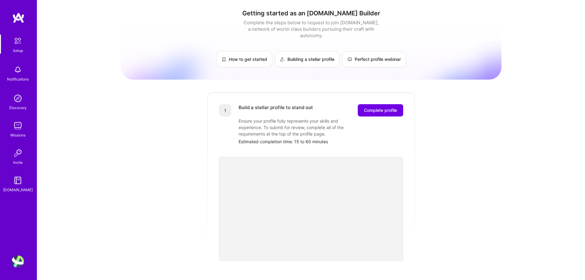
click at [444, 146] on div "Getting started as an A.Team Builder Complete the steps below to request to joi…" at bounding box center [311, 240] width 381 height 471
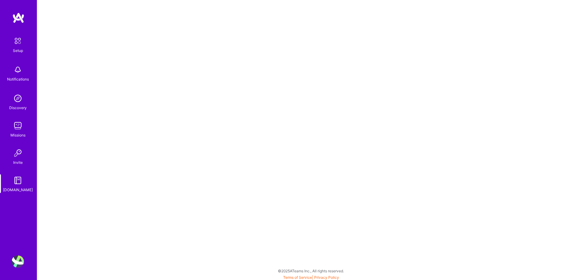
scroll to position [2, 0]
click at [20, 130] on img at bounding box center [18, 126] width 12 height 12
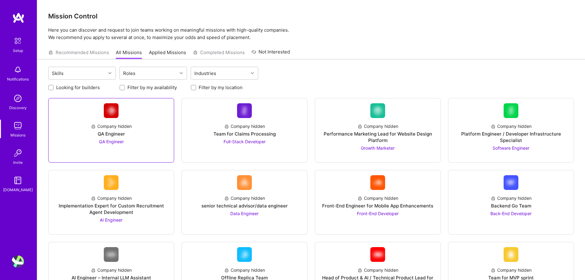
click at [141, 138] on div "Company hidden QA Engineer QA Engineer" at bounding box center [111, 131] width 116 height 27
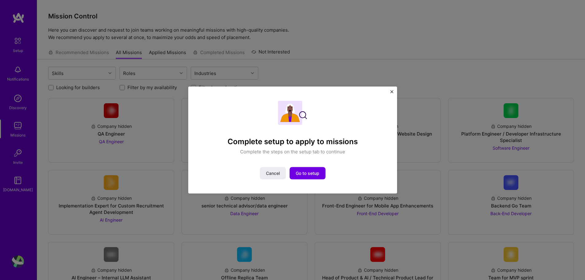
click at [396, 49] on div "Complete setup to apply to missions Complete the steps on the setup tab to cont…" at bounding box center [292, 140] width 585 height 280
click at [396, 49] on div "Recommended Missions All Missions Applied Missions Completed Missions Not Inter…" at bounding box center [311, 52] width 526 height 13
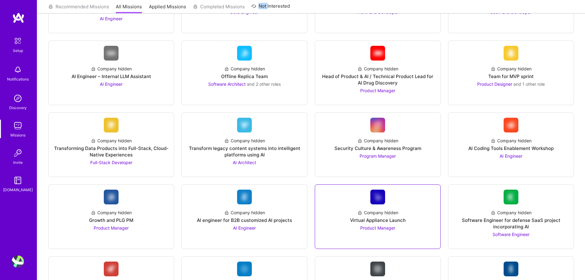
scroll to position [215, 0]
